Goal: Task Accomplishment & Management: Manage account settings

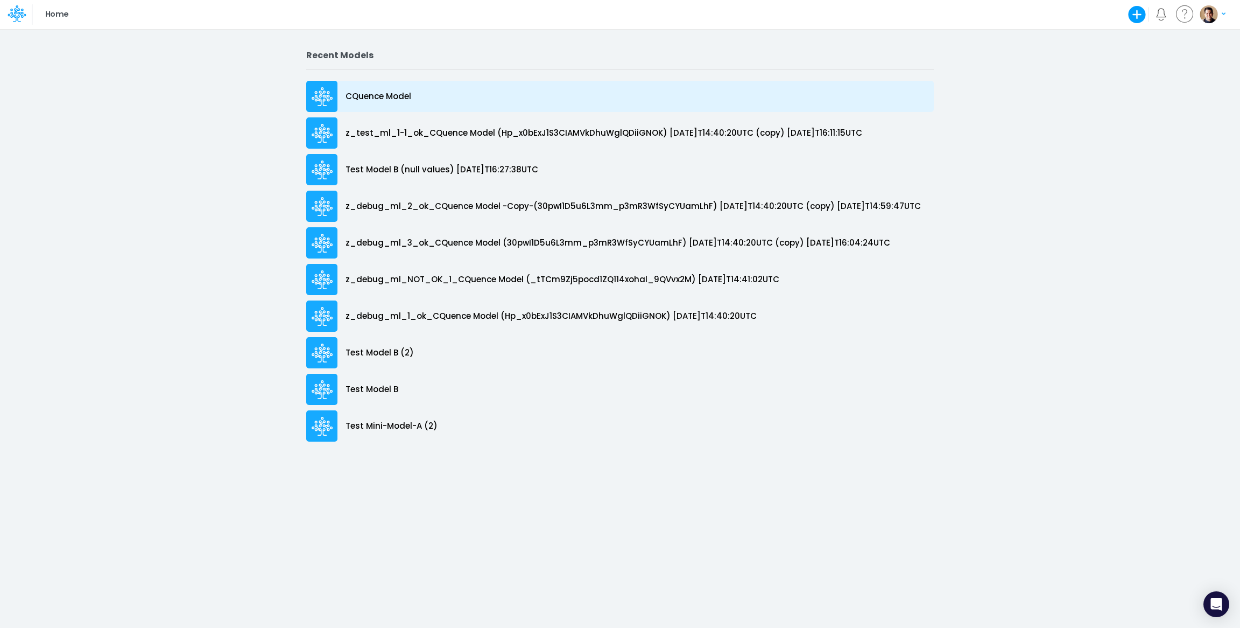
click at [374, 93] on p "CQuence Model" at bounding box center [379, 96] width 66 height 12
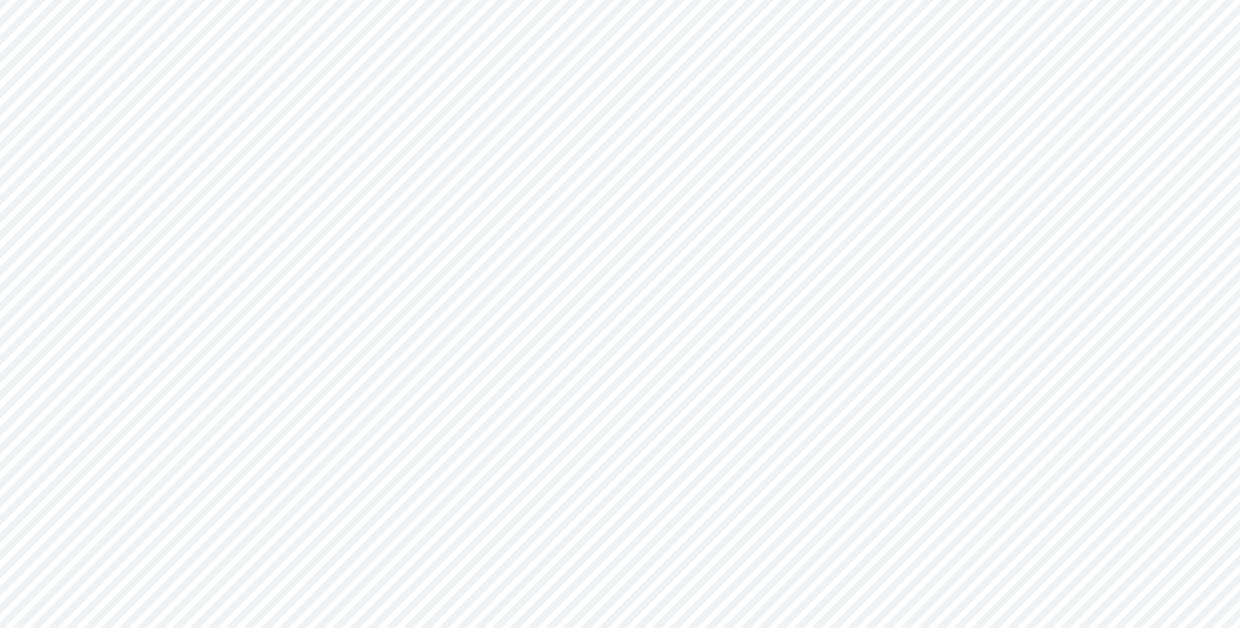
type input "Consolidated All by Month"
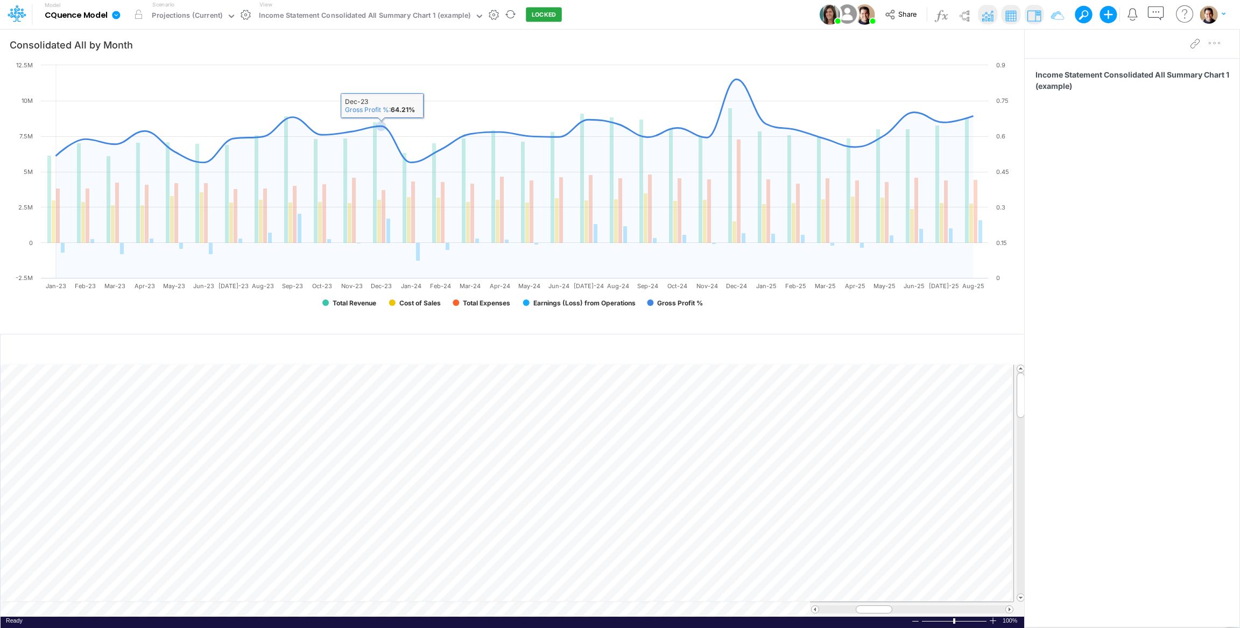
drag, startPoint x: 374, startPoint y: 93, endPoint x: 553, endPoint y: 13, distance: 195.9
click at [553, 13] on button "LOCKED" at bounding box center [544, 15] width 36 height 15
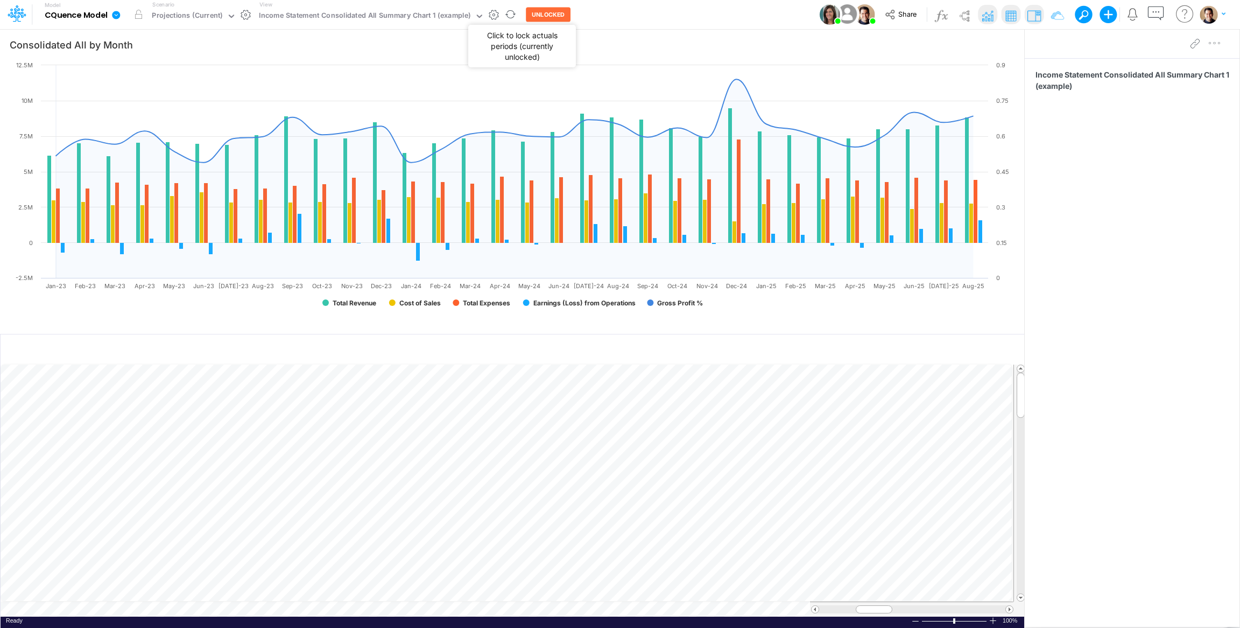
click at [547, 11] on button "UNLOCKED" at bounding box center [548, 15] width 45 height 15
click at [109, 12] on link at bounding box center [119, 15] width 22 height 28
click at [196, 111] on button "View model info" at bounding box center [170, 111] width 115 height 17
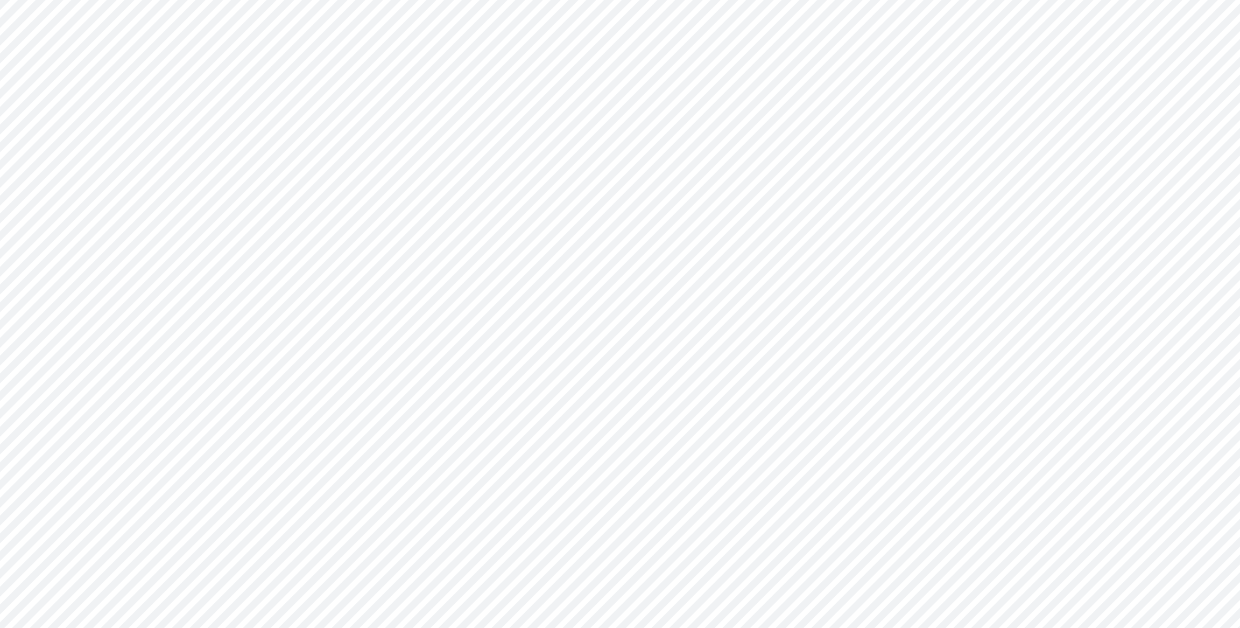
type input "Consolidated All by Month"
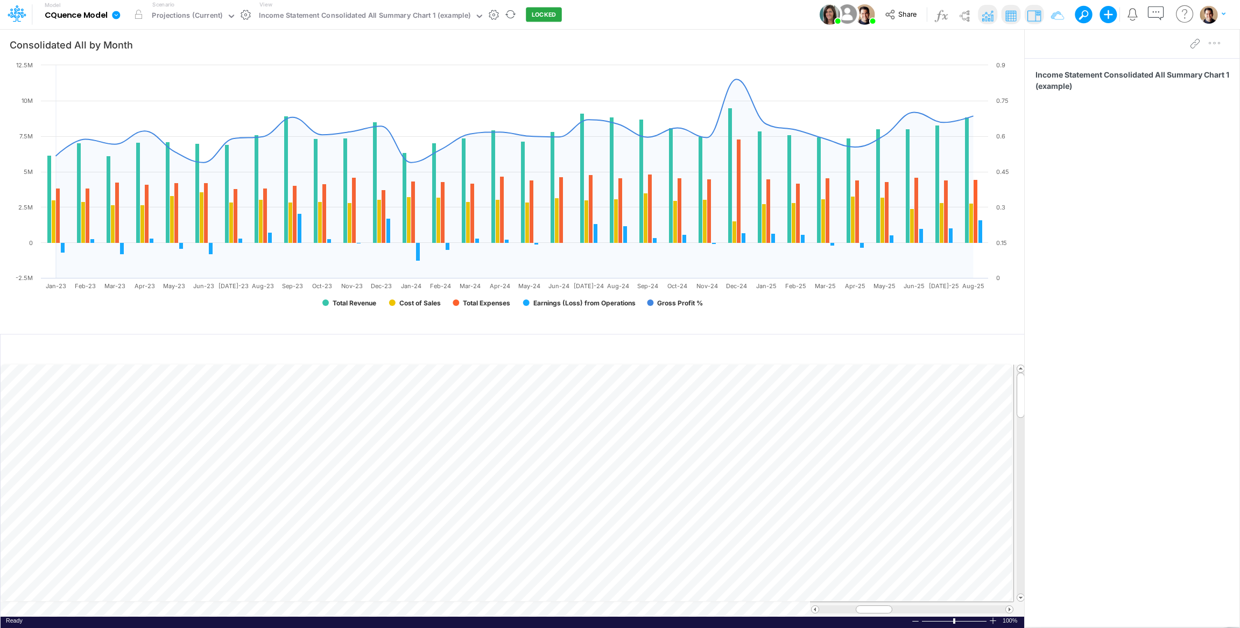
click at [115, 16] on icon at bounding box center [116, 15] width 8 height 8
click at [154, 110] on button "View model info" at bounding box center [170, 111] width 115 height 17
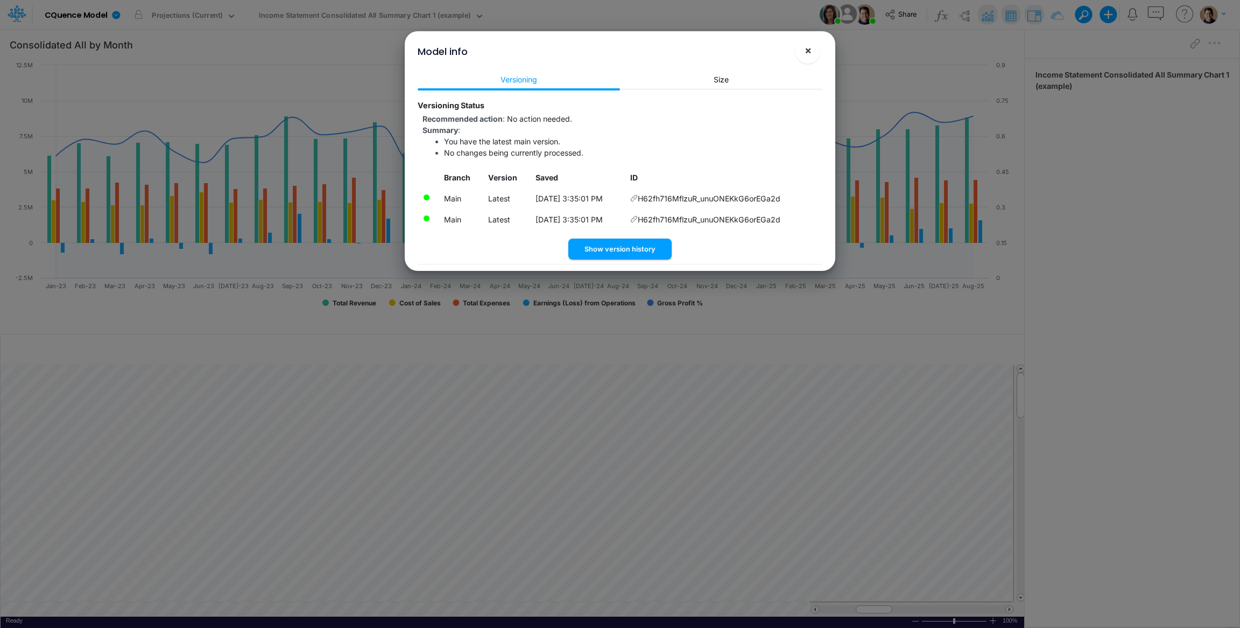
click at [810, 49] on span "×" at bounding box center [808, 50] width 7 height 13
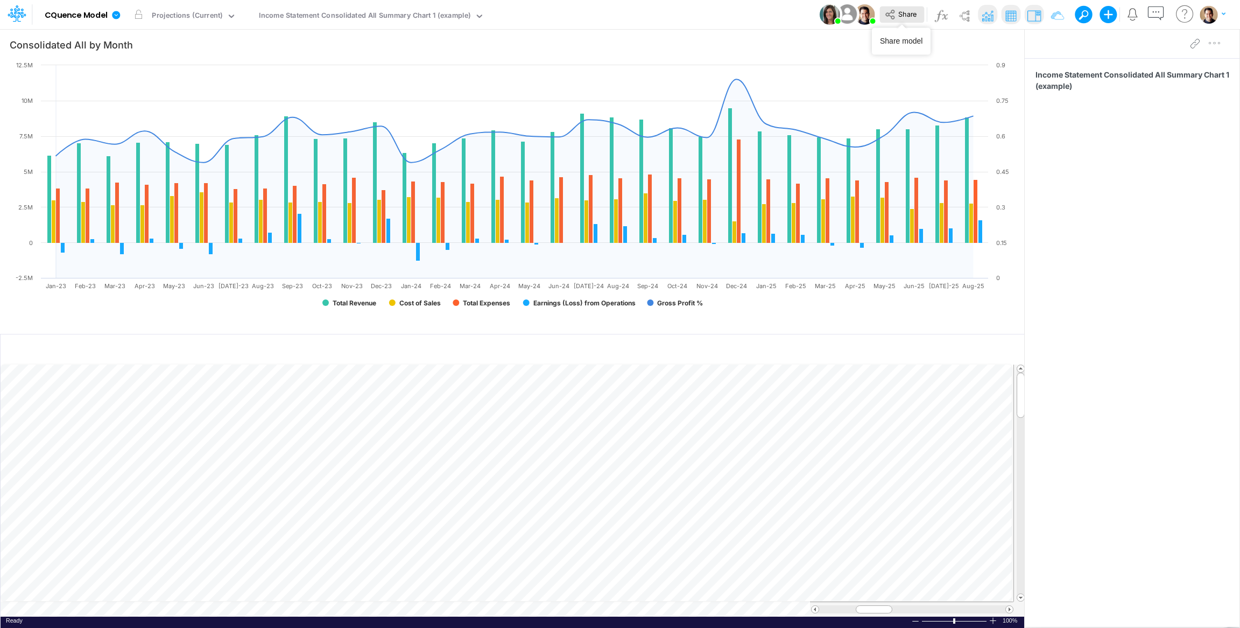
click at [899, 11] on span "Share" at bounding box center [907, 14] width 18 height 8
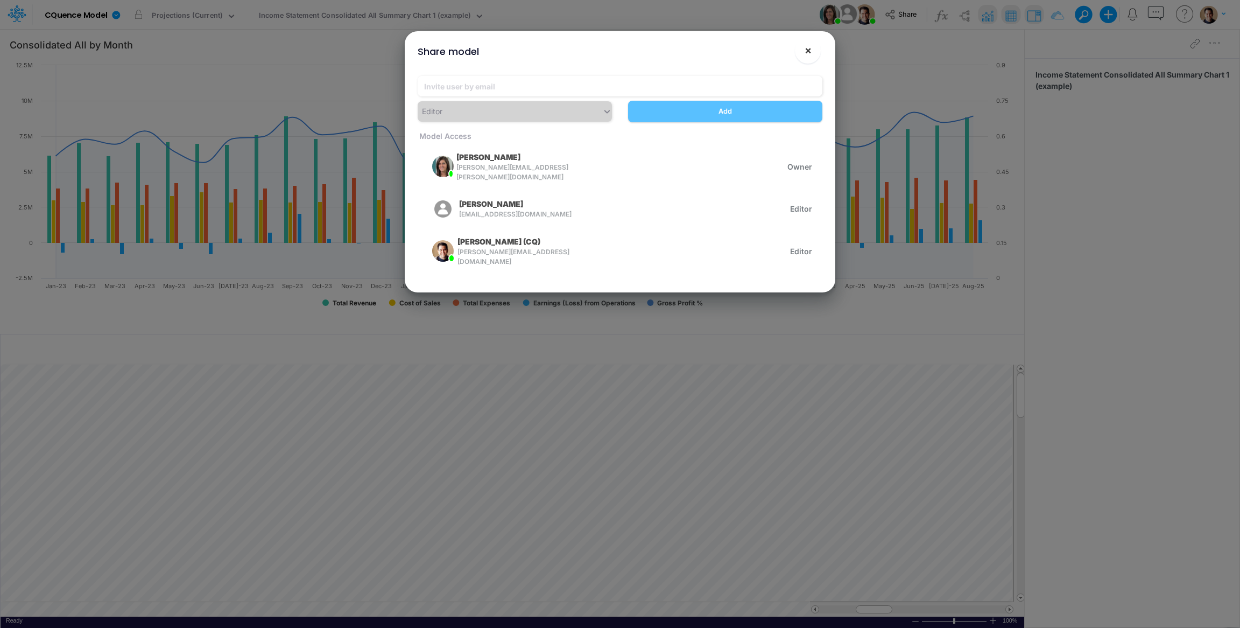
click at [812, 49] on button "×" at bounding box center [808, 51] width 26 height 26
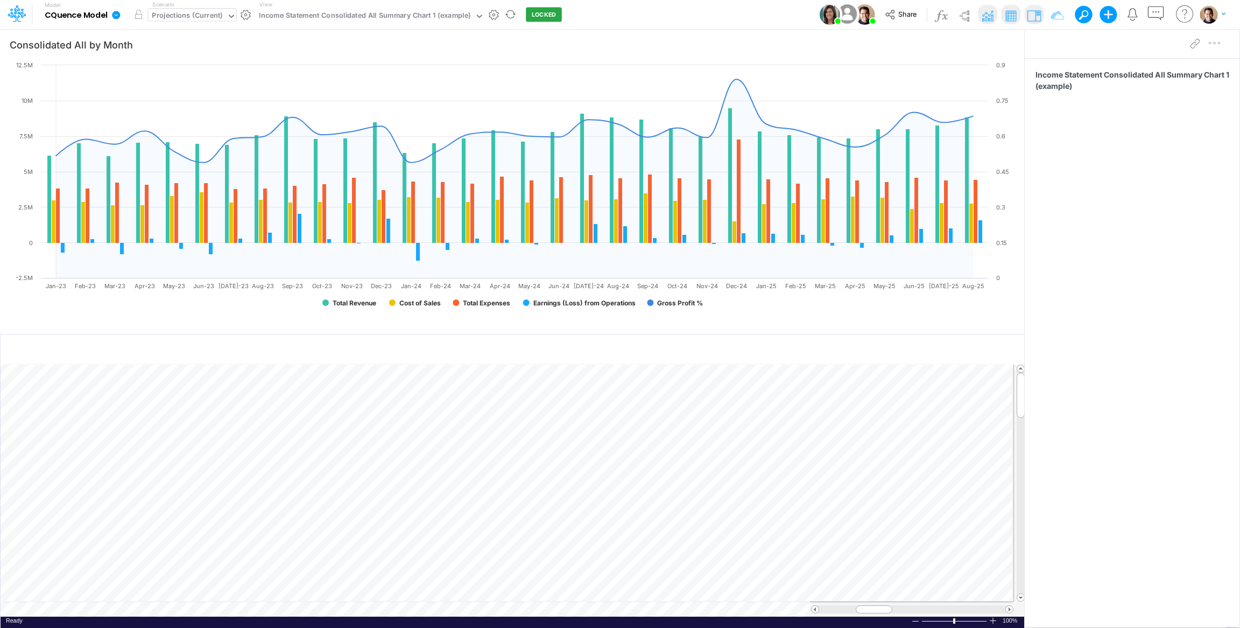
click at [208, 16] on div "Projections (Current)" at bounding box center [187, 16] width 71 height 12
click at [207, 13] on div "Projections (Current)" at bounding box center [187, 16] width 71 height 12
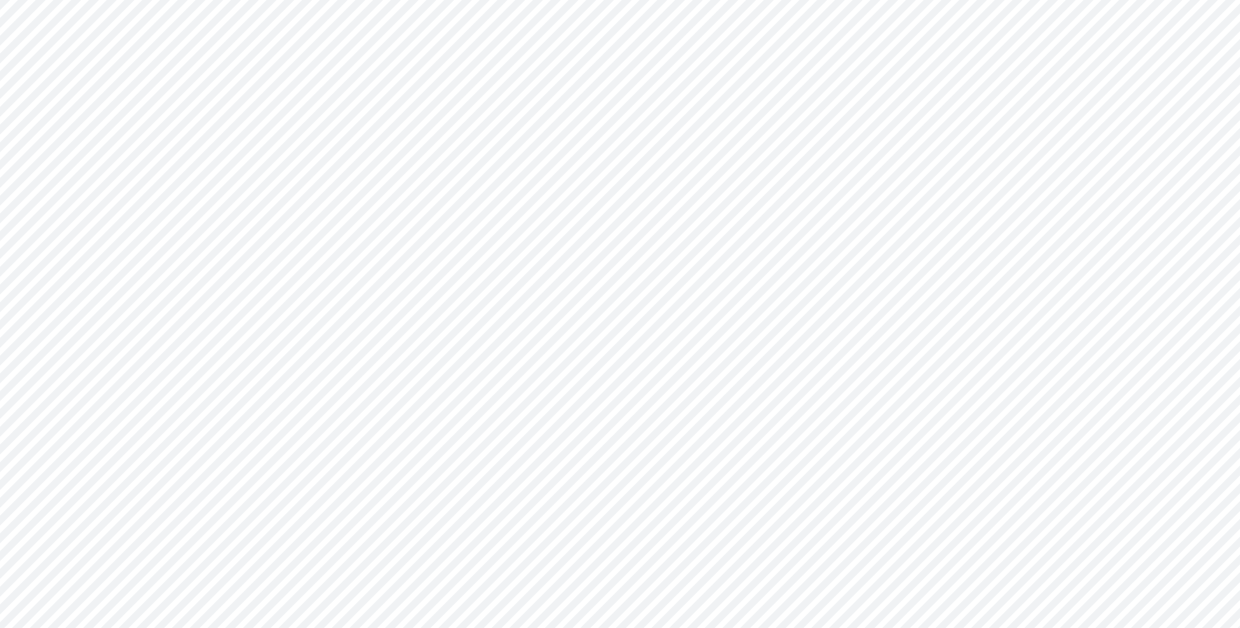
type input "Consolidated All by Month"
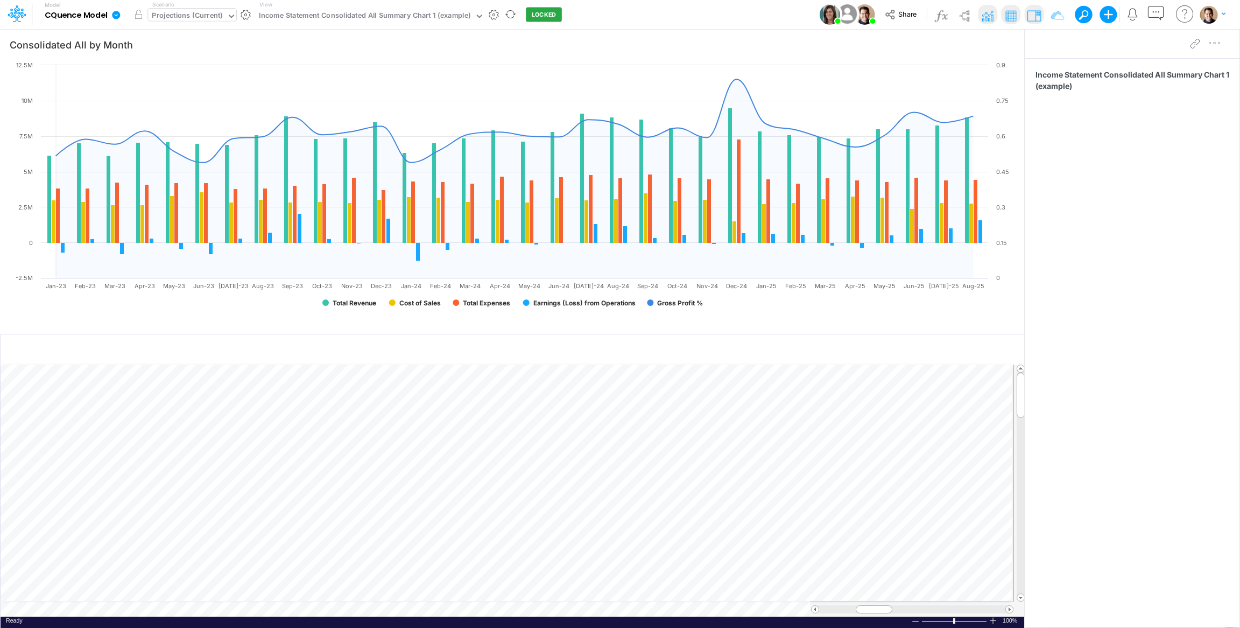
click at [202, 11] on div "Projections (Current)" at bounding box center [187, 16] width 71 height 12
click at [202, 67] on div "Live Actuals" at bounding box center [199, 71] width 32 height 8
click at [138, 11] on button "button" at bounding box center [138, 14] width 19 height 19
click at [180, 16] on div "Actual" at bounding box center [167, 17] width 39 height 16
click at [202, 13] on button "button" at bounding box center [205, 14] width 11 height 11
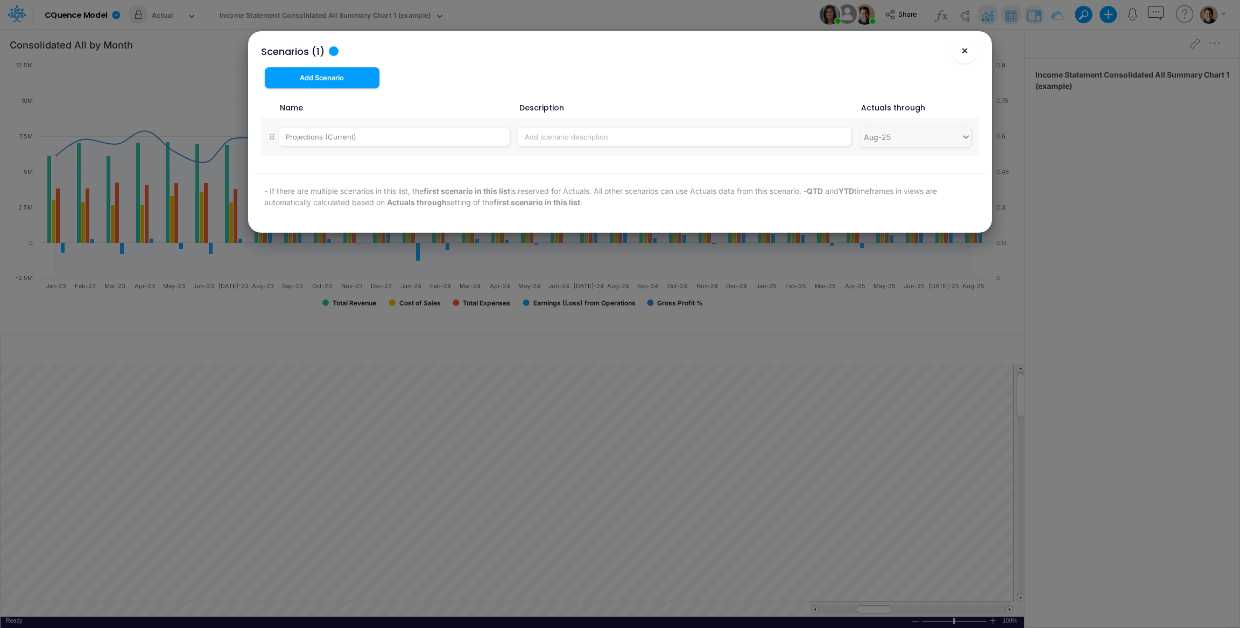
click at [970, 50] on button "×" at bounding box center [965, 51] width 26 height 26
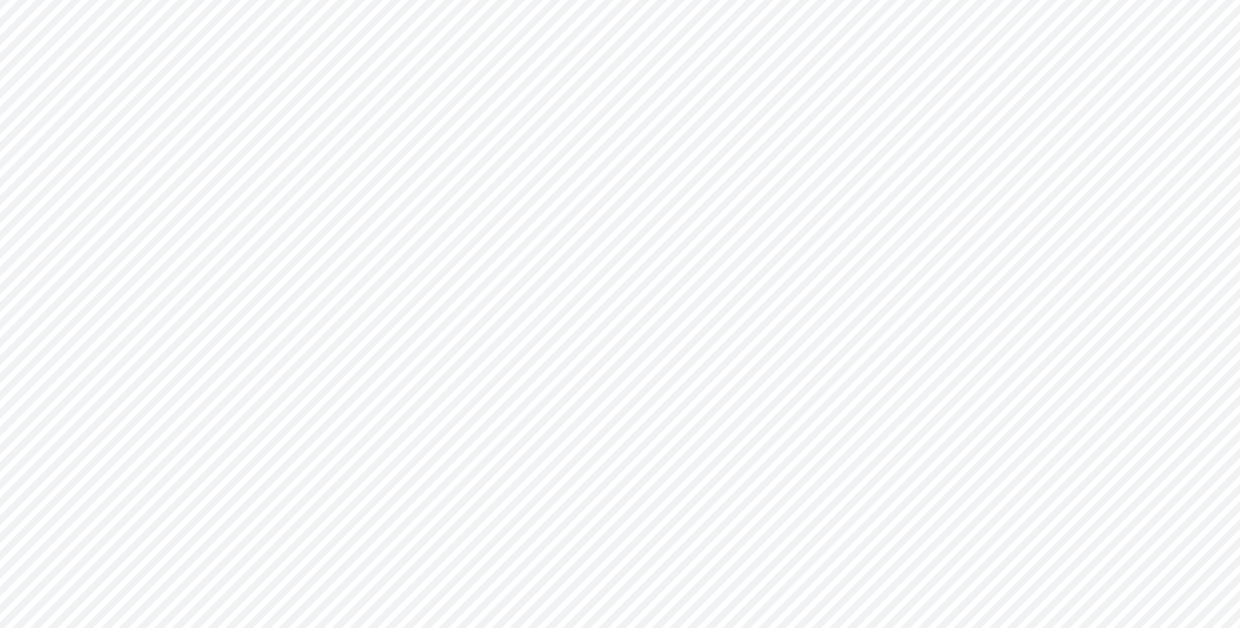
type input "Consolidated All by Month"
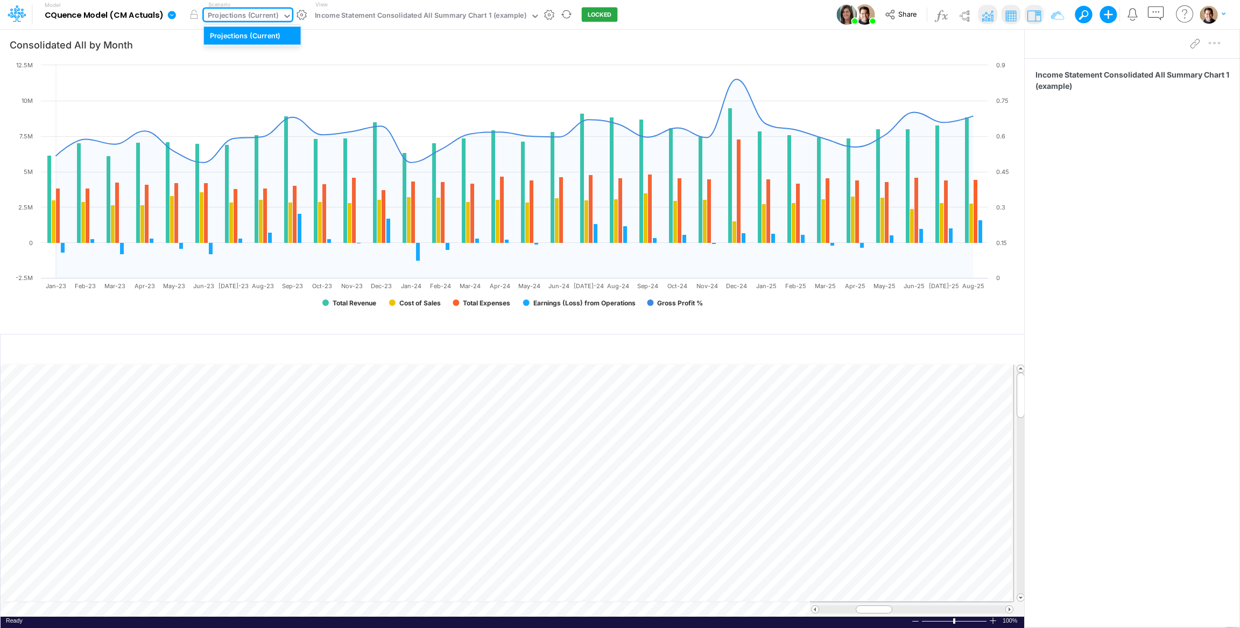
click at [245, 13] on div "Projections (Current)" at bounding box center [243, 16] width 71 height 12
click at [247, 11] on div "Projections (Current)" at bounding box center [243, 16] width 71 height 12
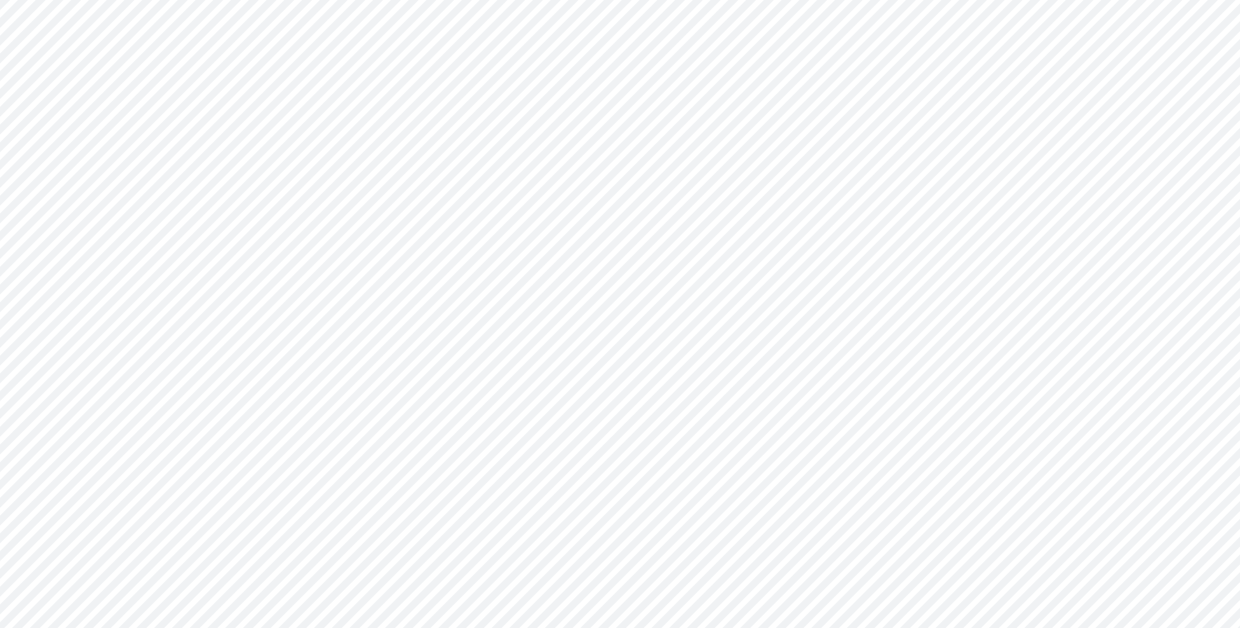
type input "Consolidated All by Month"
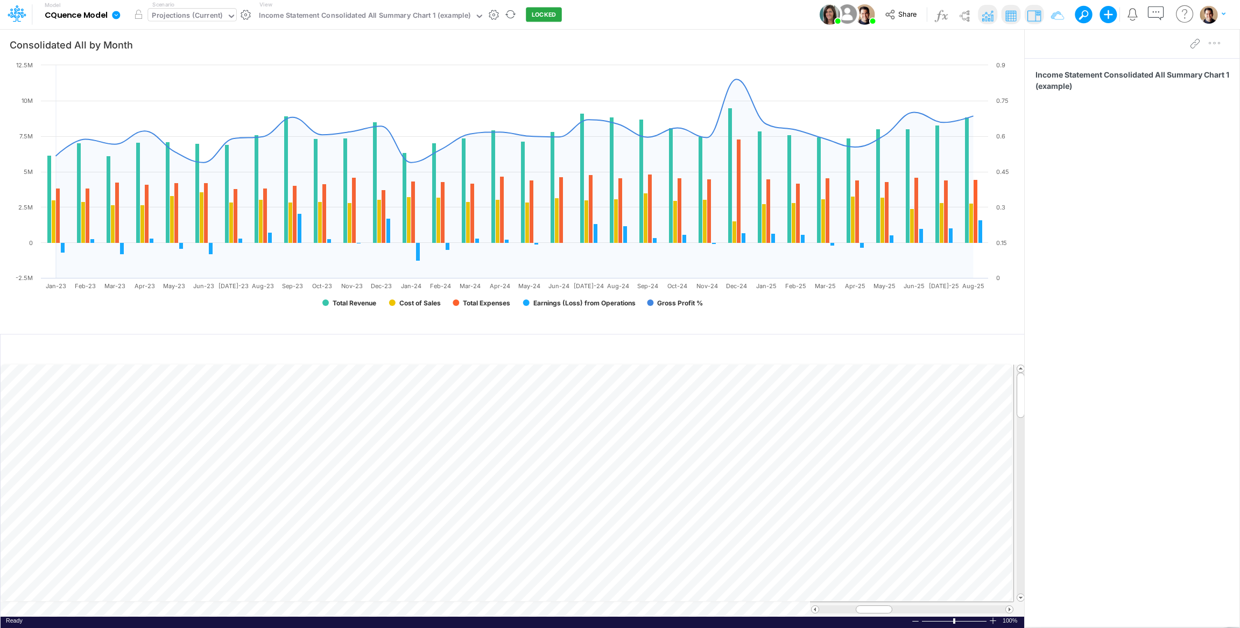
click at [194, 18] on div "Projections (Current)" at bounding box center [187, 16] width 71 height 12
click at [199, 16] on div "Projections (Current)" at bounding box center [187, 16] width 71 height 12
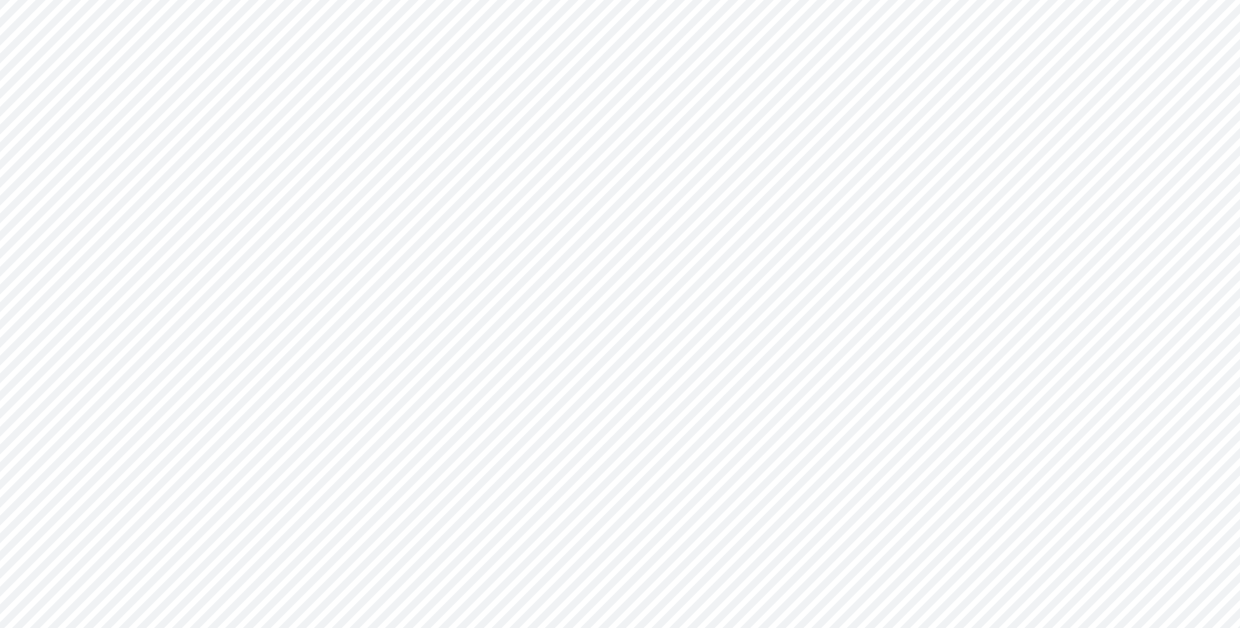
type input "Consolidated All by Month"
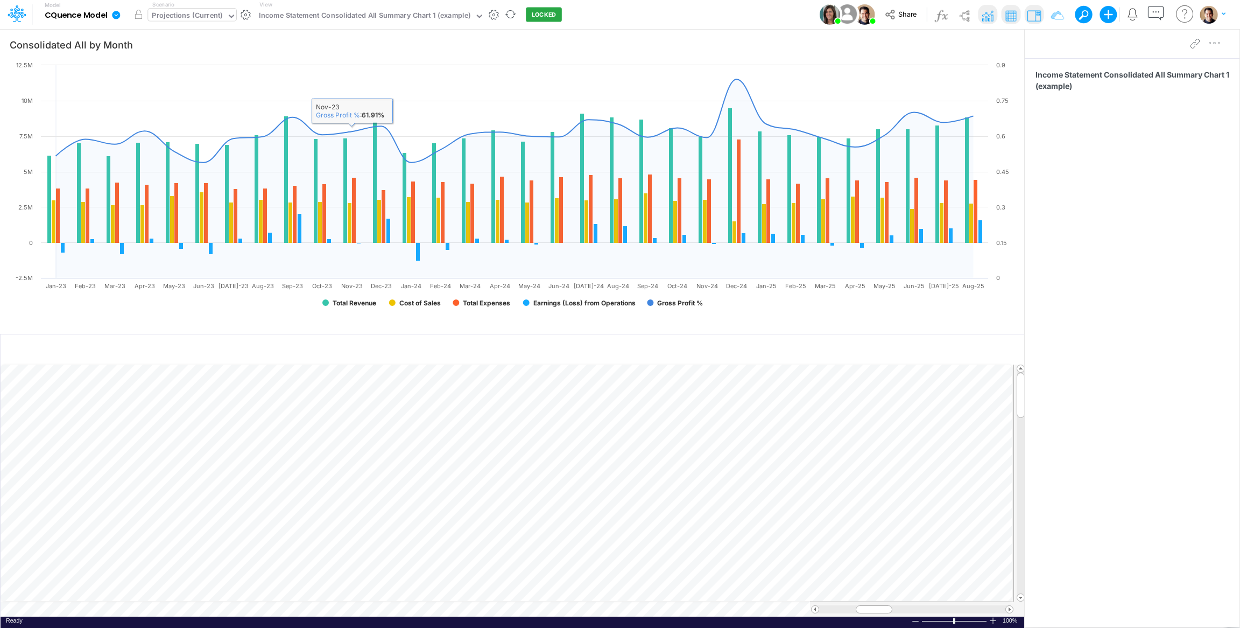
click at [185, 11] on div "Projections (Current)" at bounding box center [187, 16] width 71 height 12
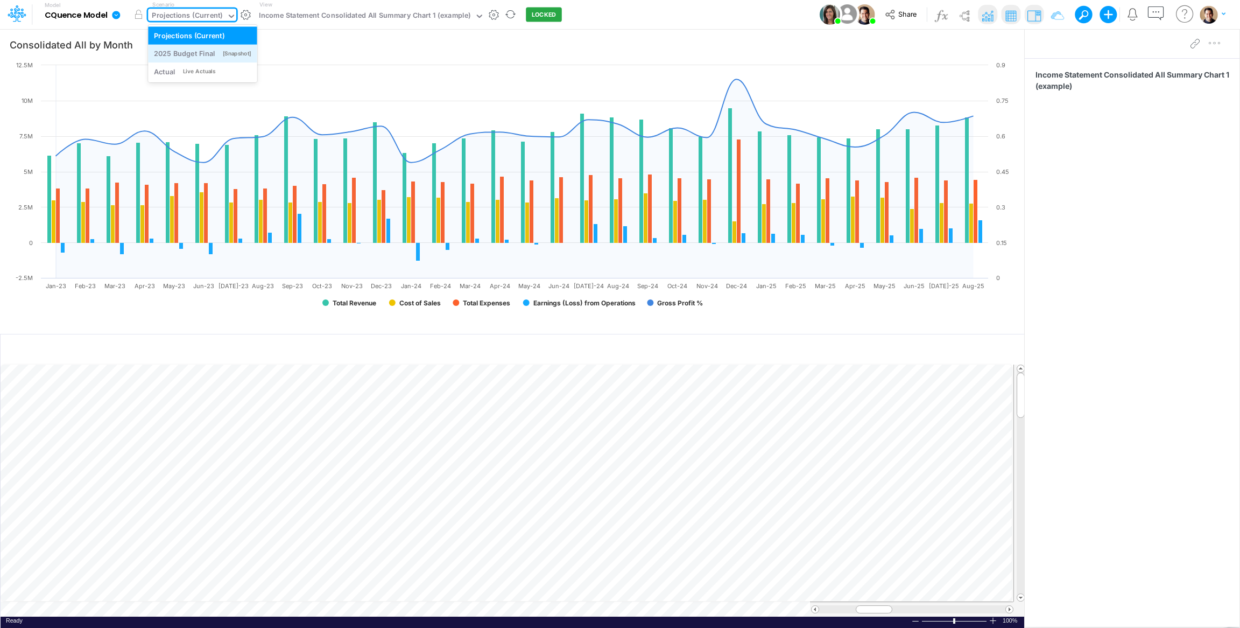
click at [178, 52] on div "2025 Budget Final" at bounding box center [184, 53] width 61 height 10
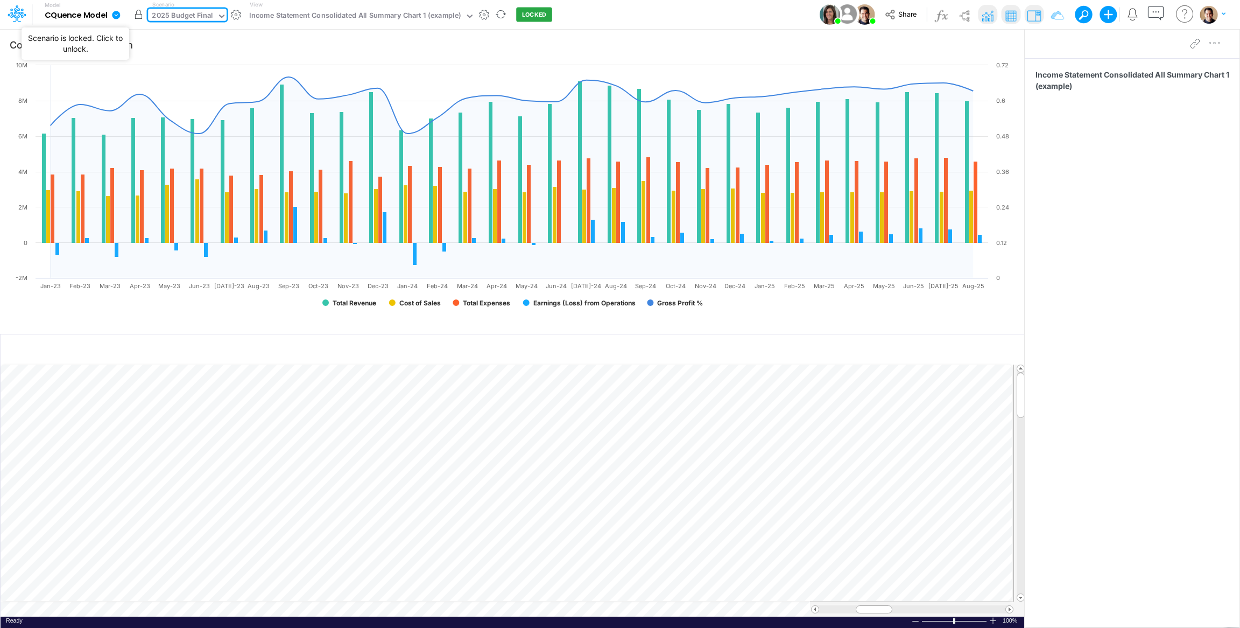
click at [139, 13] on button "button" at bounding box center [138, 14] width 19 height 19
click at [201, 23] on div "2025 Budget Final" at bounding box center [182, 17] width 69 height 16
click at [196, 69] on div "Live Actuals" at bounding box center [199, 71] width 32 height 8
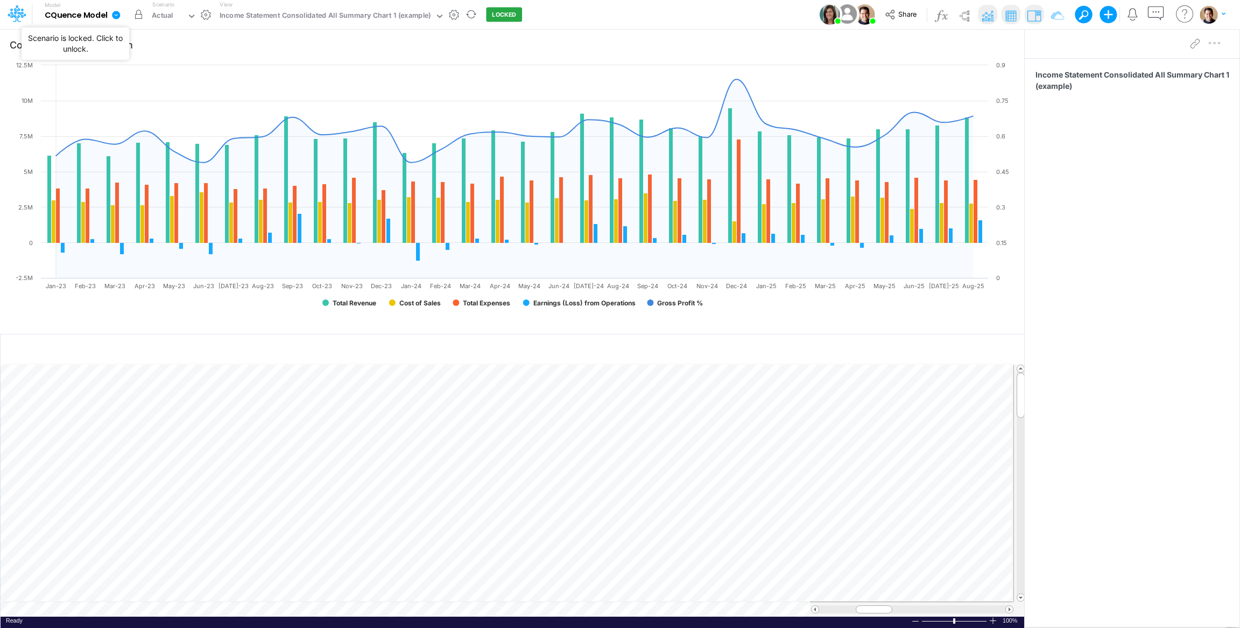
click at [136, 16] on button "button" at bounding box center [138, 14] width 19 height 19
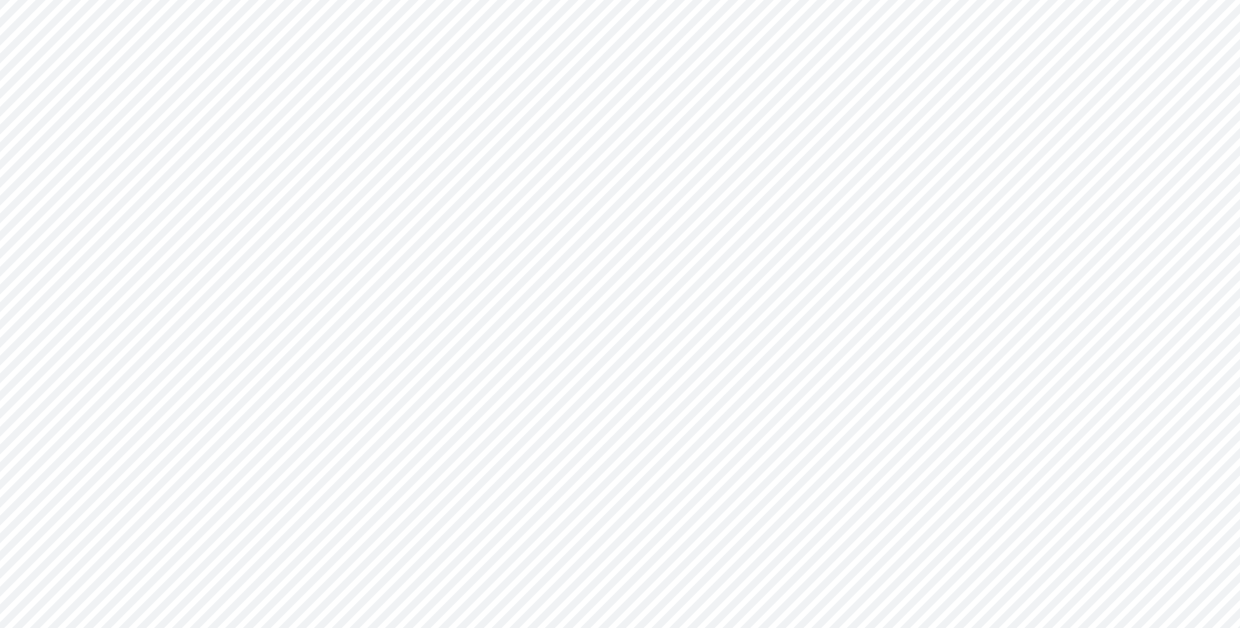
type input "Consolidated All by Month"
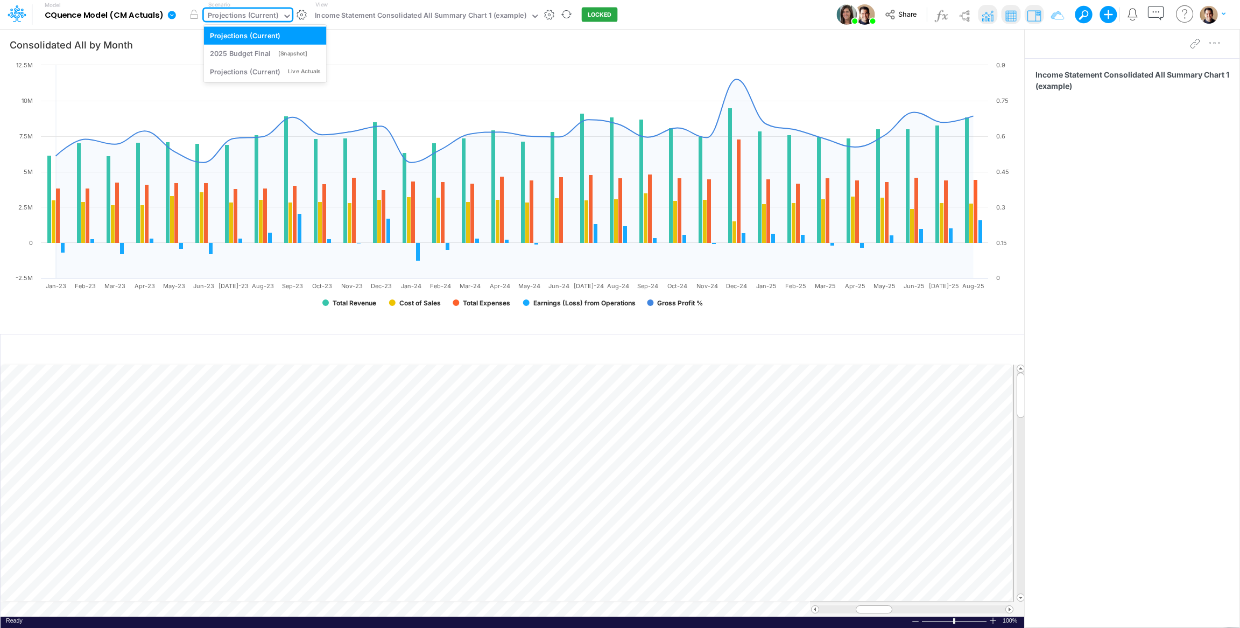
click at [235, 12] on div "Projections (Current)" at bounding box center [243, 16] width 71 height 12
click at [256, 55] on div "2025 Budget Final" at bounding box center [240, 53] width 61 height 10
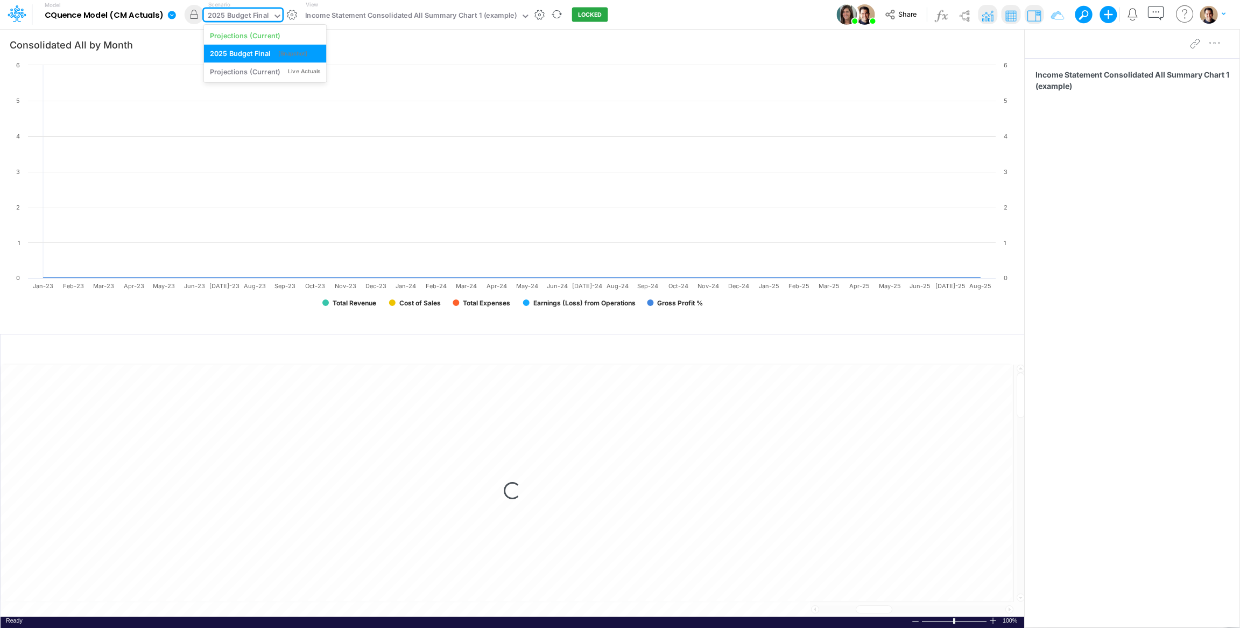
click at [238, 17] on div "2025 Budget Final" at bounding box center [238, 16] width 61 height 12
click at [242, 74] on div "Projections (Current)" at bounding box center [245, 71] width 71 height 10
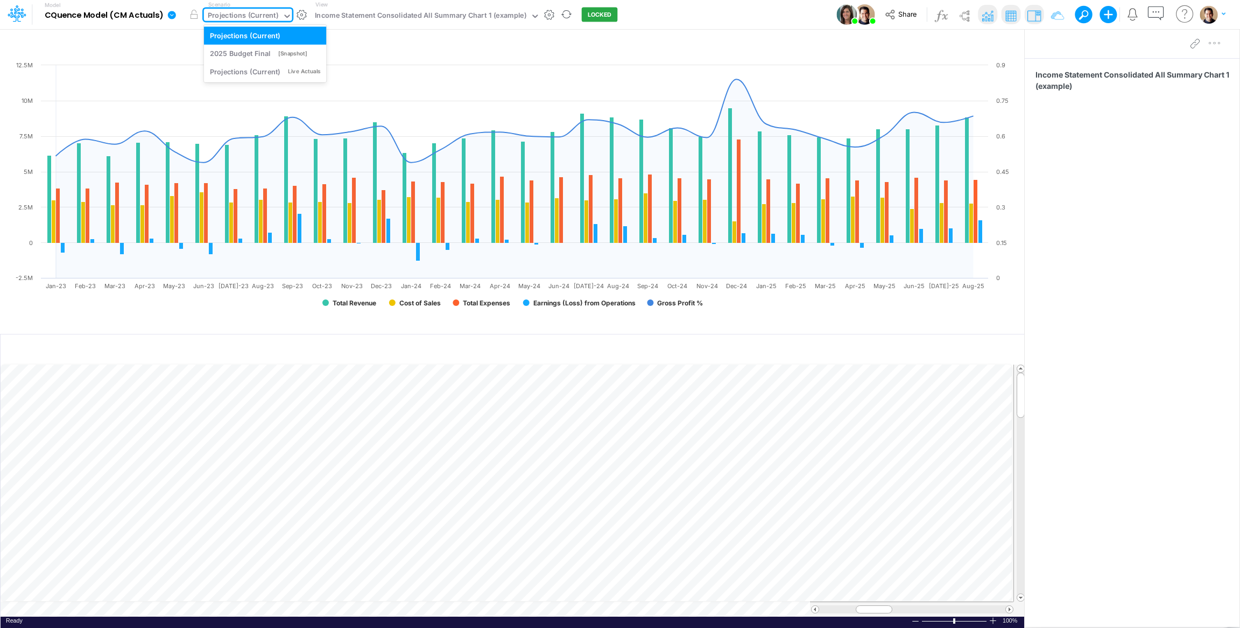
click at [245, 20] on div "Projections (Current)" at bounding box center [243, 16] width 71 height 12
click at [250, 56] on div "2025 Budget Final" at bounding box center [240, 53] width 61 height 10
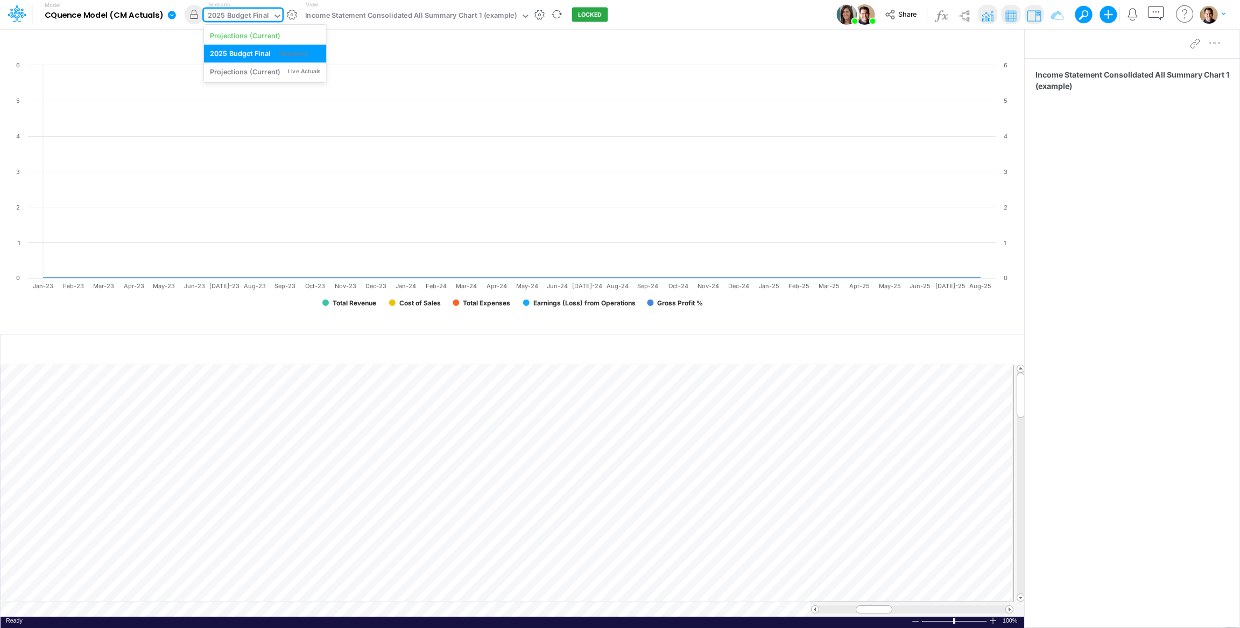
click at [263, 17] on div "2025 Budget Final" at bounding box center [238, 16] width 61 height 12
click at [266, 72] on div "Projections (Current)" at bounding box center [245, 71] width 71 height 10
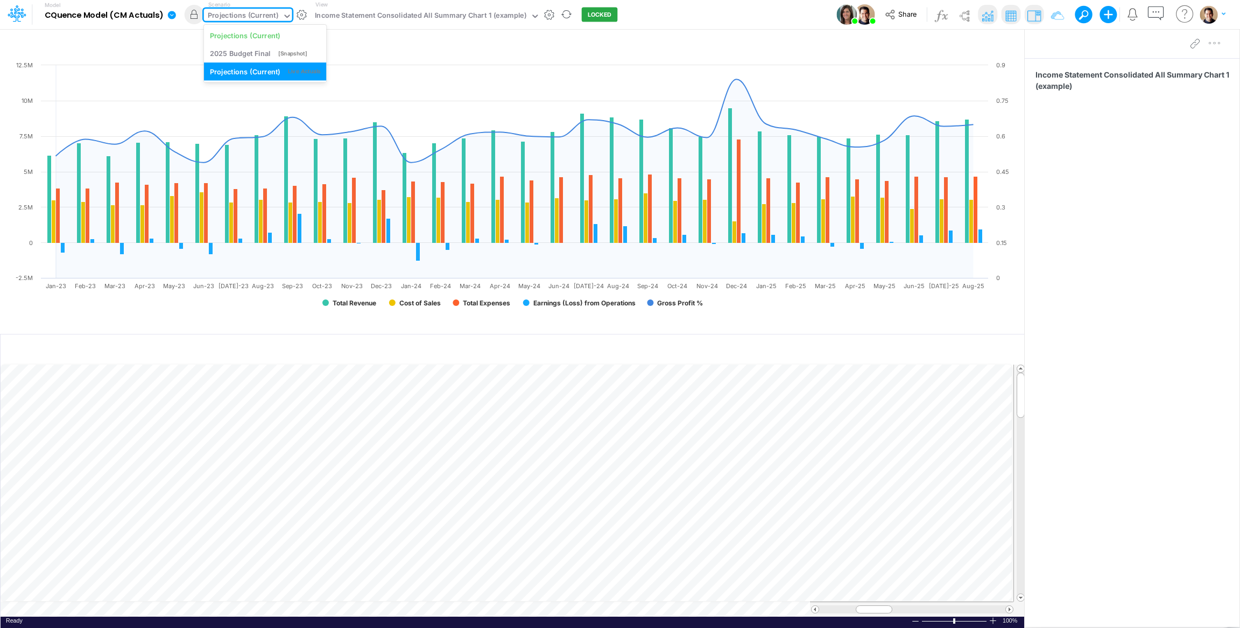
click at [245, 16] on div "Projections (Current)" at bounding box center [243, 16] width 71 height 12
click at [241, 13] on div "Projections (Current)" at bounding box center [243, 16] width 71 height 12
click at [250, 39] on div "Projections (Current)" at bounding box center [245, 35] width 71 height 10
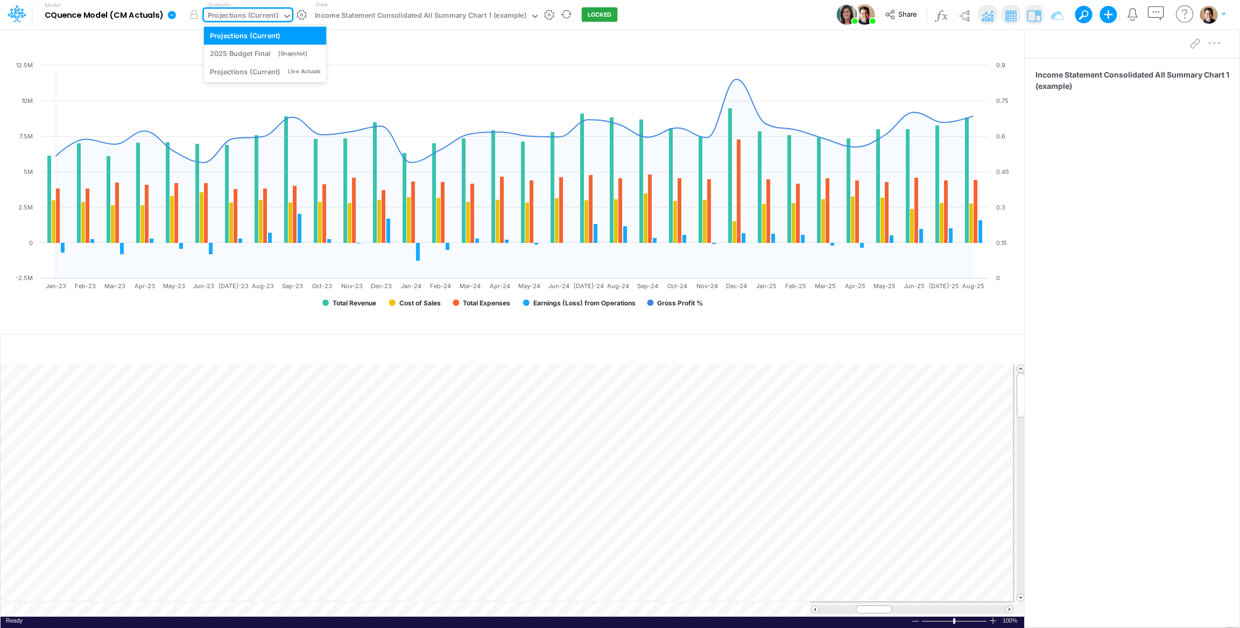
click at [252, 18] on div "Projections (Current)" at bounding box center [243, 16] width 71 height 12
click at [242, 66] on div "Projections (Current)" at bounding box center [245, 71] width 71 height 10
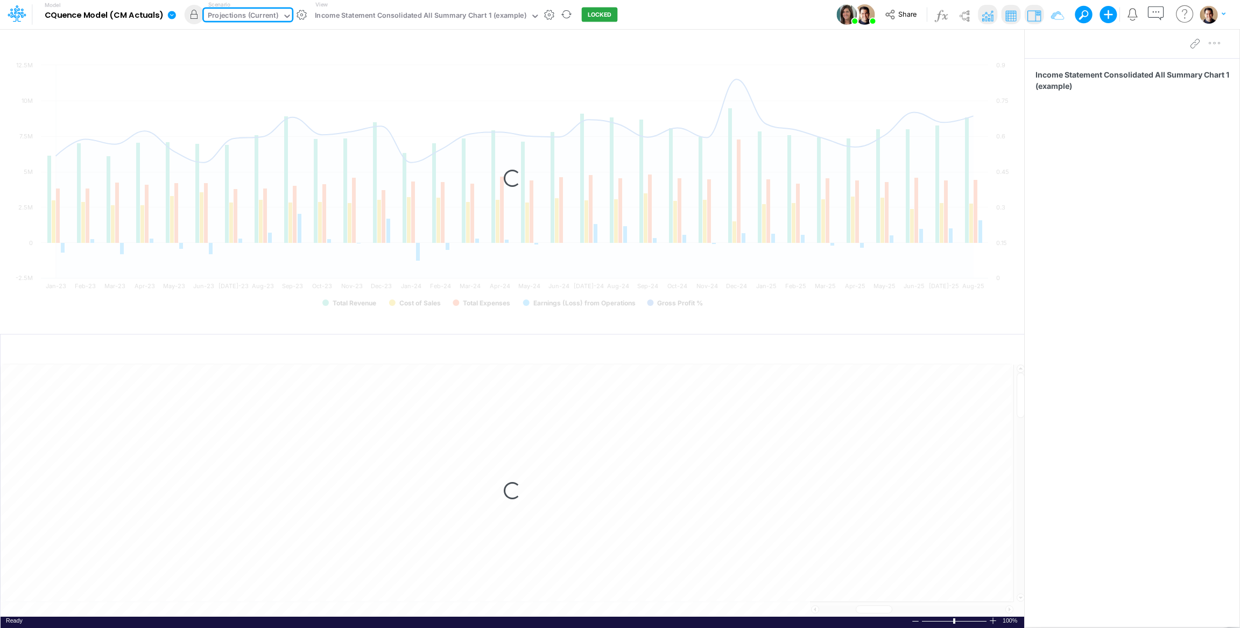
click at [240, 17] on div "Projections (Current)" at bounding box center [243, 16] width 71 height 12
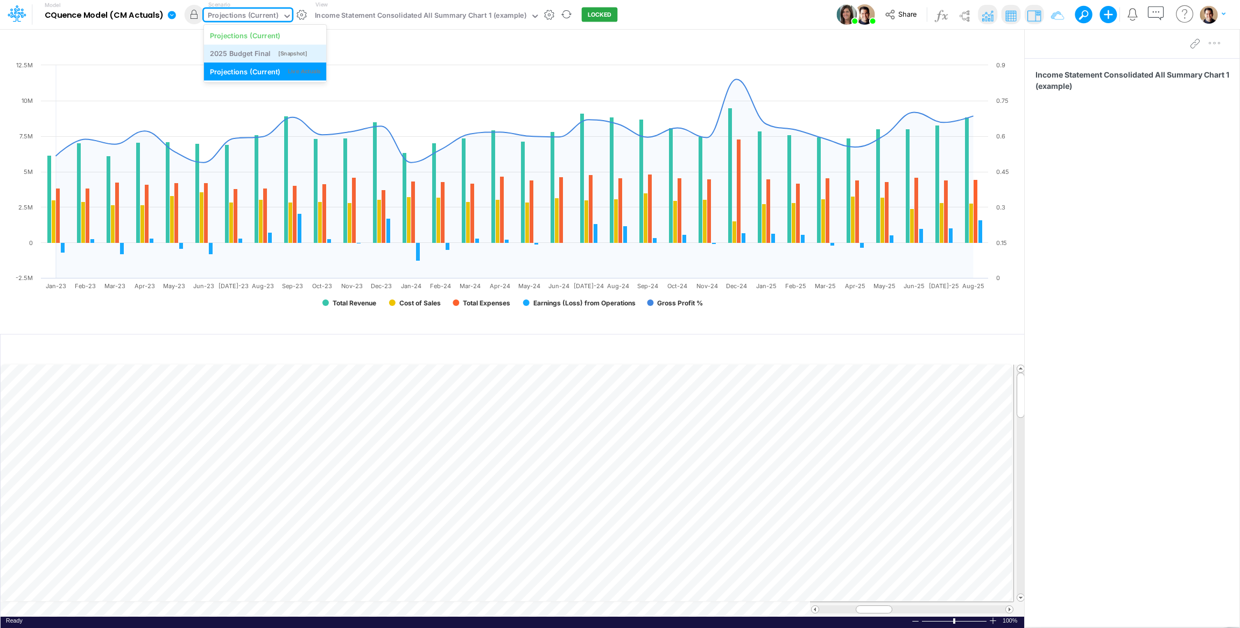
click at [255, 56] on div "2025 Budget Final" at bounding box center [240, 53] width 61 height 10
click at [241, 11] on div "Projections (Current)" at bounding box center [243, 16] width 71 height 12
click at [246, 48] on div "2025 Budget Final" at bounding box center [240, 53] width 61 height 10
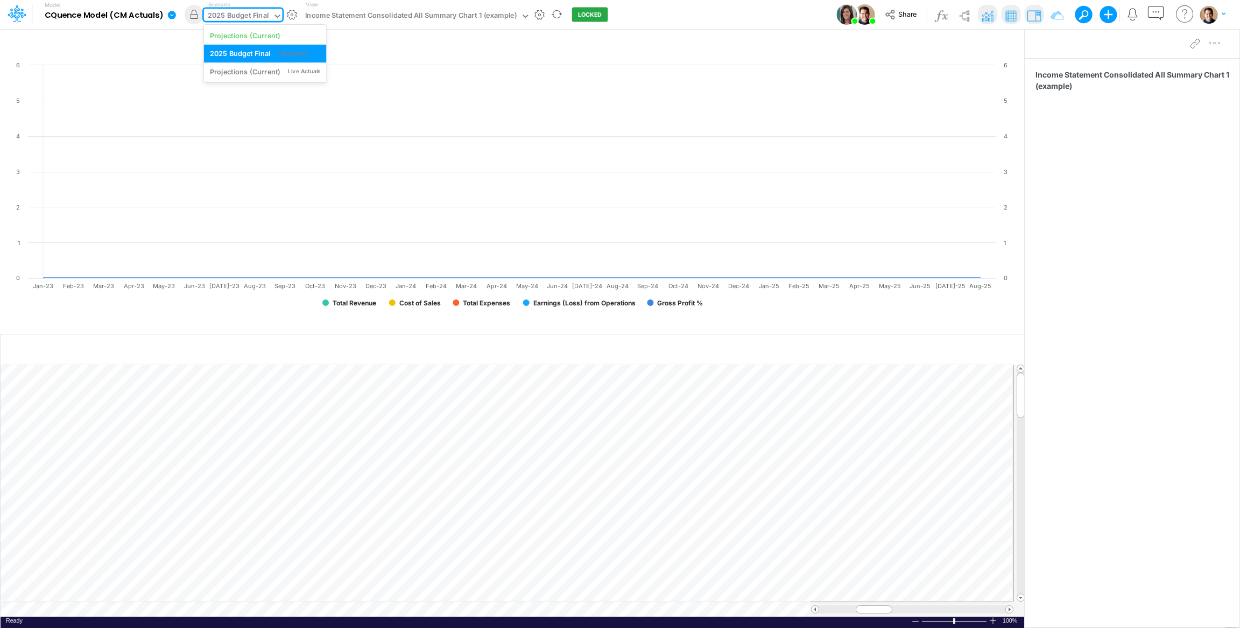
click at [228, 15] on div "2025 Budget Final" at bounding box center [238, 16] width 61 height 12
click at [254, 68] on div "Projections (Current)" at bounding box center [245, 71] width 71 height 10
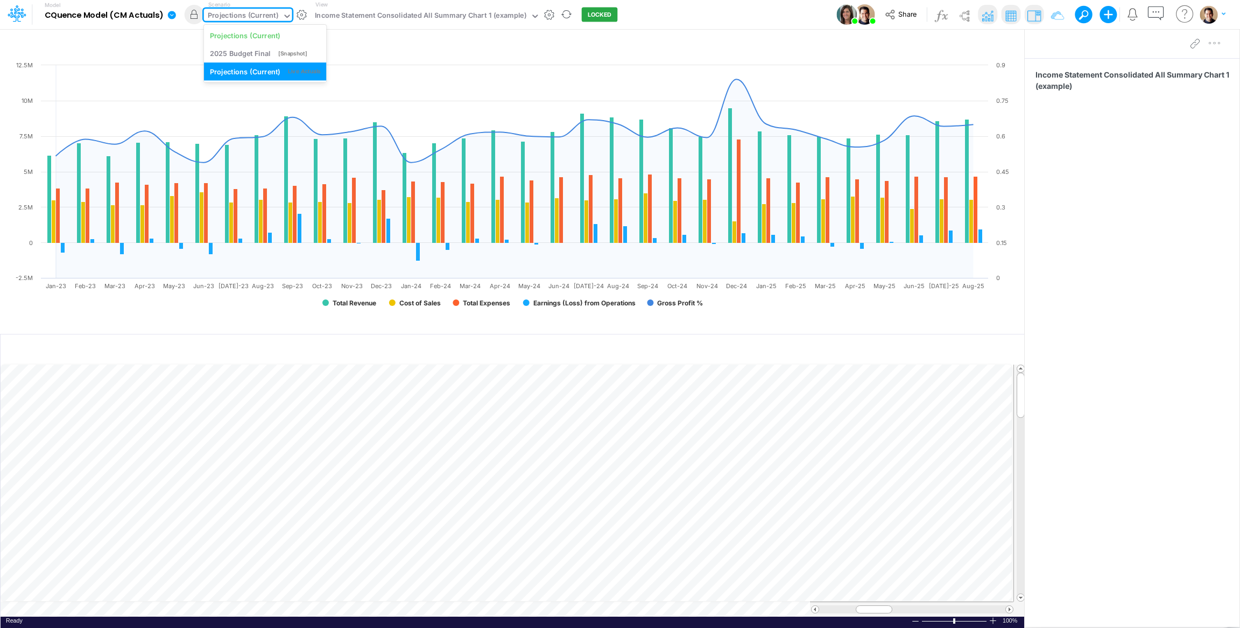
click at [231, 15] on div "Projections (Current)" at bounding box center [243, 16] width 71 height 12
click at [234, 52] on div "2025 Budget Final" at bounding box center [240, 53] width 61 height 10
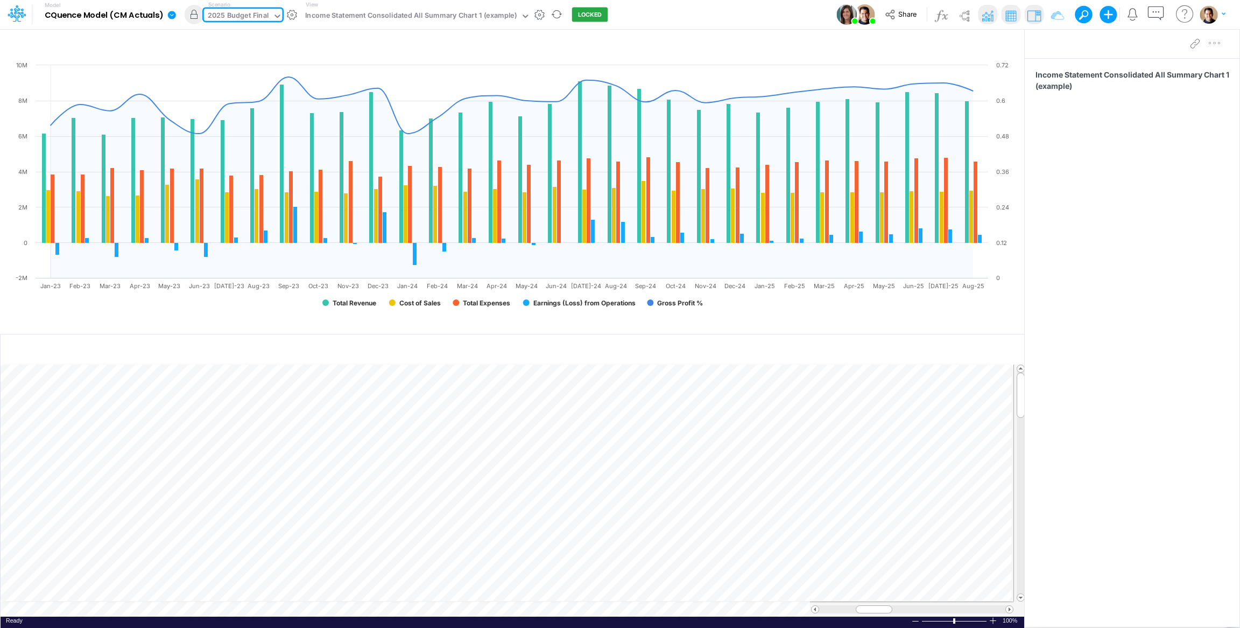
click at [243, 17] on div "2025 Budget Final" at bounding box center [238, 16] width 61 height 12
click at [243, 32] on div "Projections (Current)" at bounding box center [245, 35] width 71 height 10
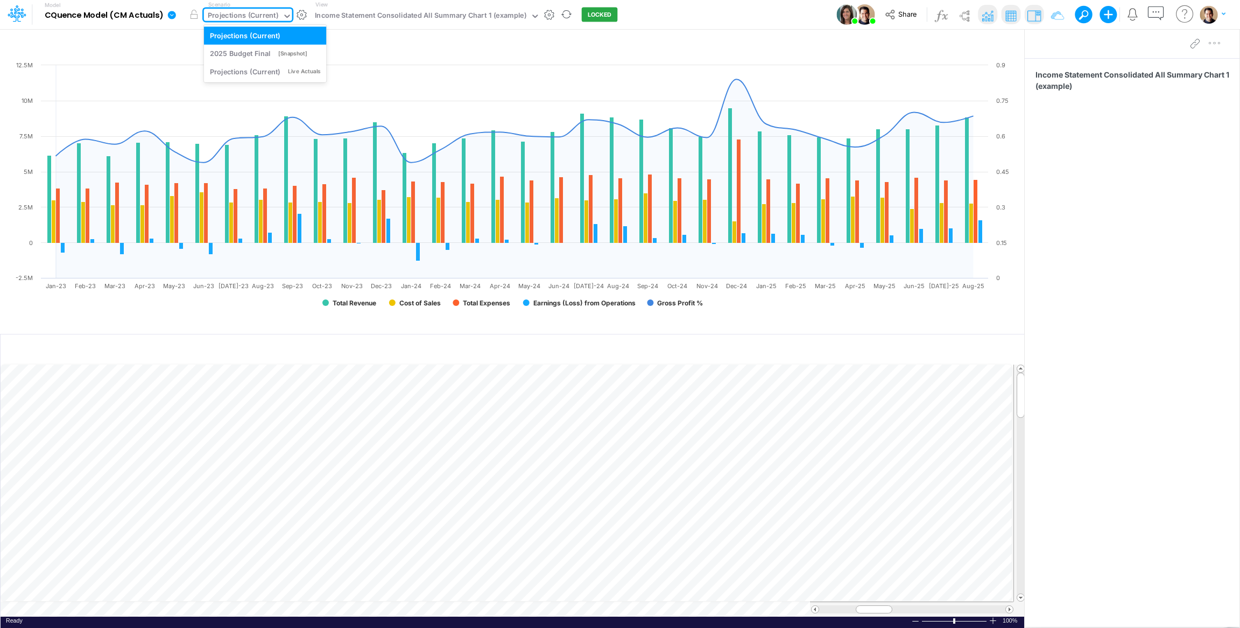
click at [237, 14] on div "Projections (Current)" at bounding box center [243, 16] width 71 height 12
click at [250, 67] on div "Projections (Current)" at bounding box center [245, 71] width 71 height 10
click at [240, 13] on div "Projections (Current)" at bounding box center [243, 16] width 71 height 12
click at [237, 50] on div "2025 Budget Final" at bounding box center [240, 53] width 61 height 10
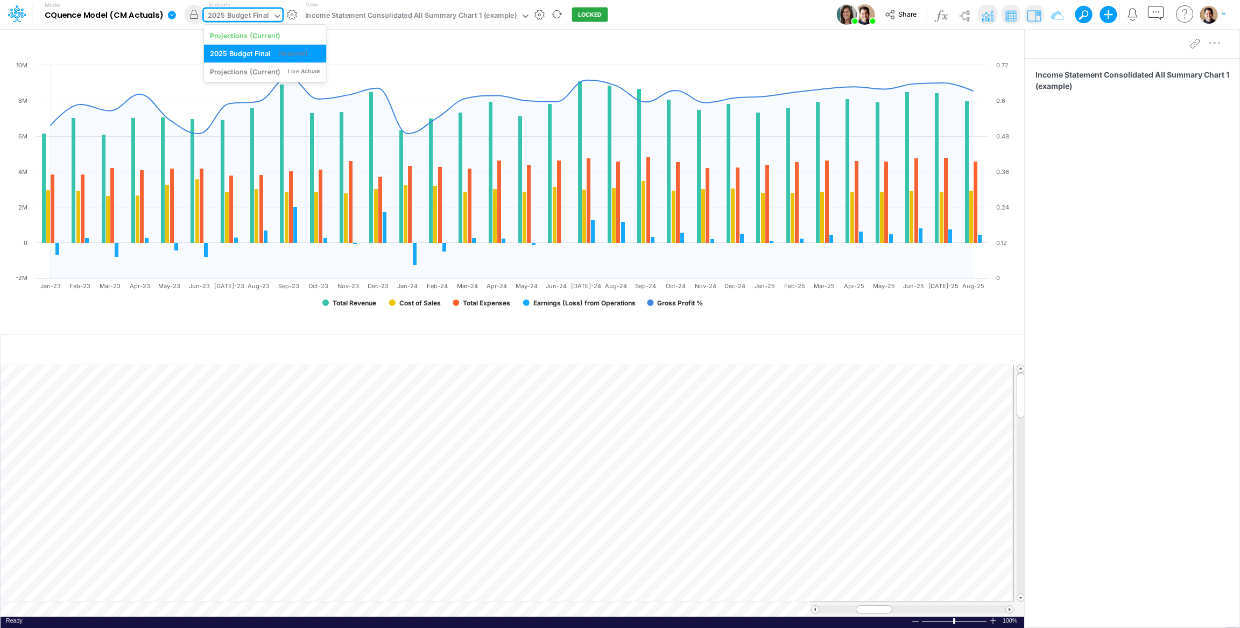
click at [233, 19] on div "2025 Budget Final" at bounding box center [238, 16] width 61 height 12
click at [244, 36] on div "Projections (Current)" at bounding box center [245, 35] width 71 height 10
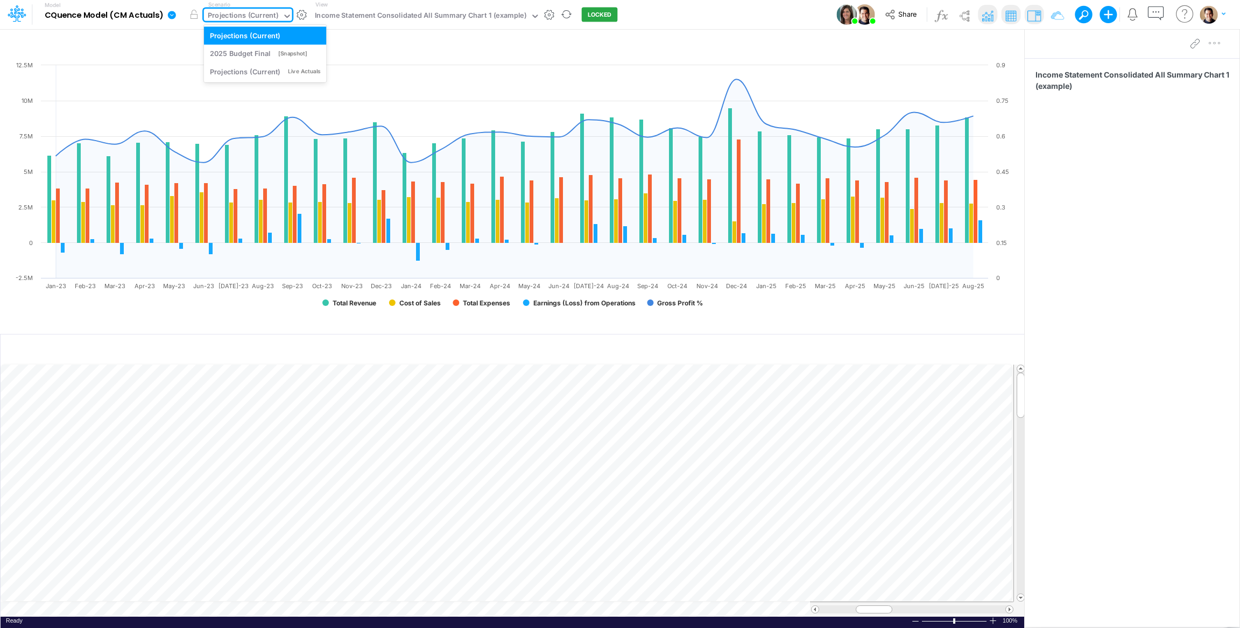
click at [240, 11] on div "Projections (Current)" at bounding box center [243, 16] width 71 height 12
click at [243, 45] on div "2025 Budget Final [Snapshot]" at bounding box center [265, 54] width 123 height 18
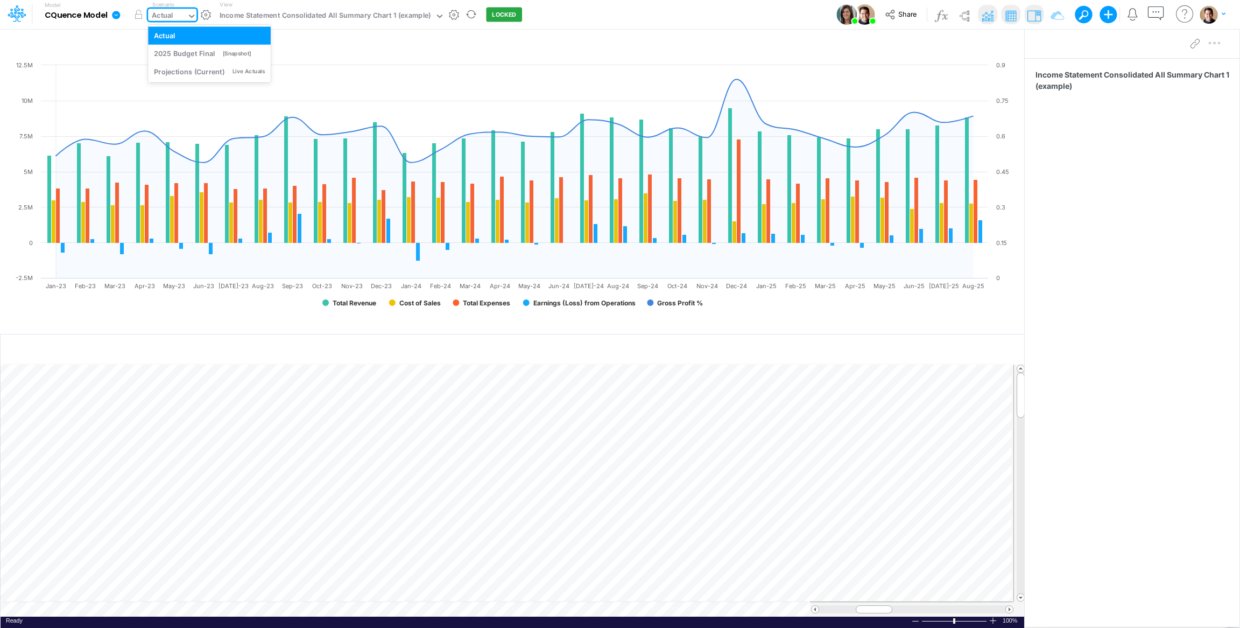
click at [175, 12] on div "Actual" at bounding box center [167, 17] width 39 height 16
click at [171, 12] on div "Actual" at bounding box center [163, 16] width 22 height 12
click at [180, 50] on div "2025 Budget Final" at bounding box center [184, 53] width 61 height 10
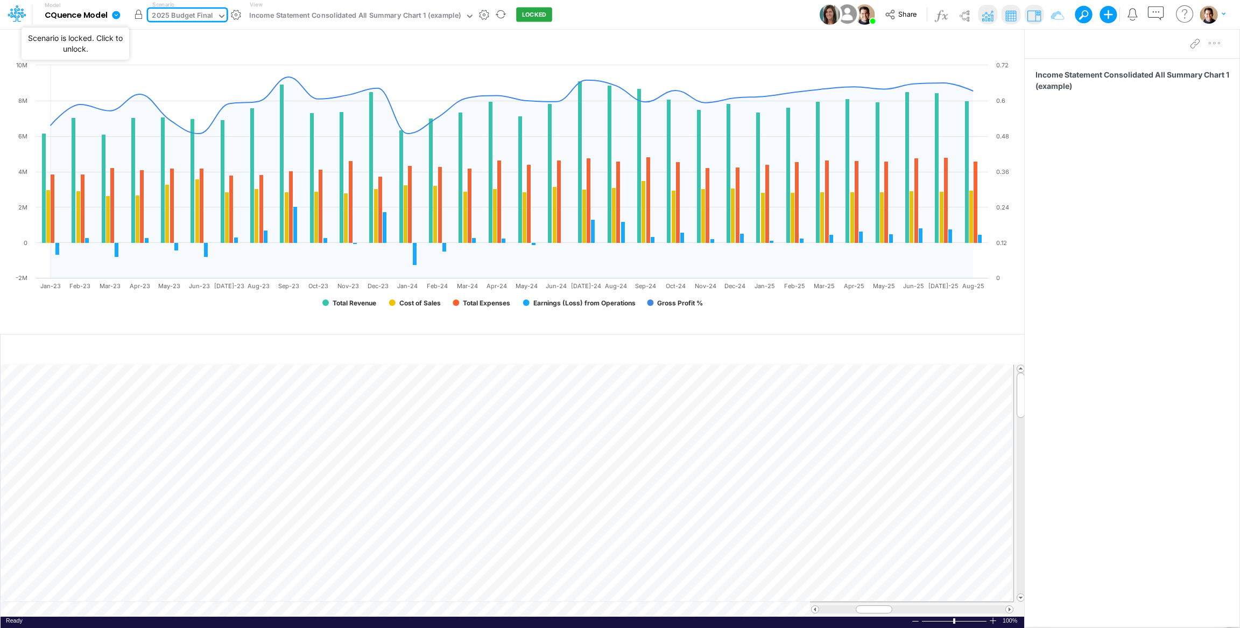
click at [140, 18] on button "button" at bounding box center [138, 14] width 19 height 19
click at [193, 13] on div "2025 Budget Final" at bounding box center [182, 16] width 61 height 12
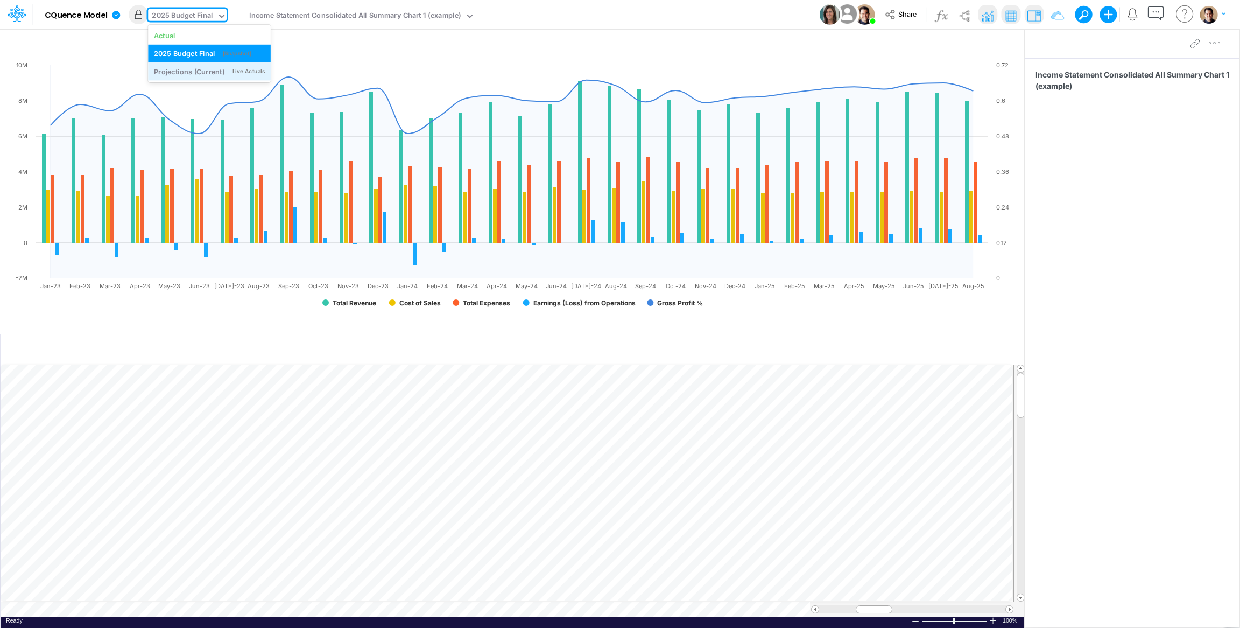
click at [198, 68] on div "Projections (Current)" at bounding box center [189, 71] width 71 height 10
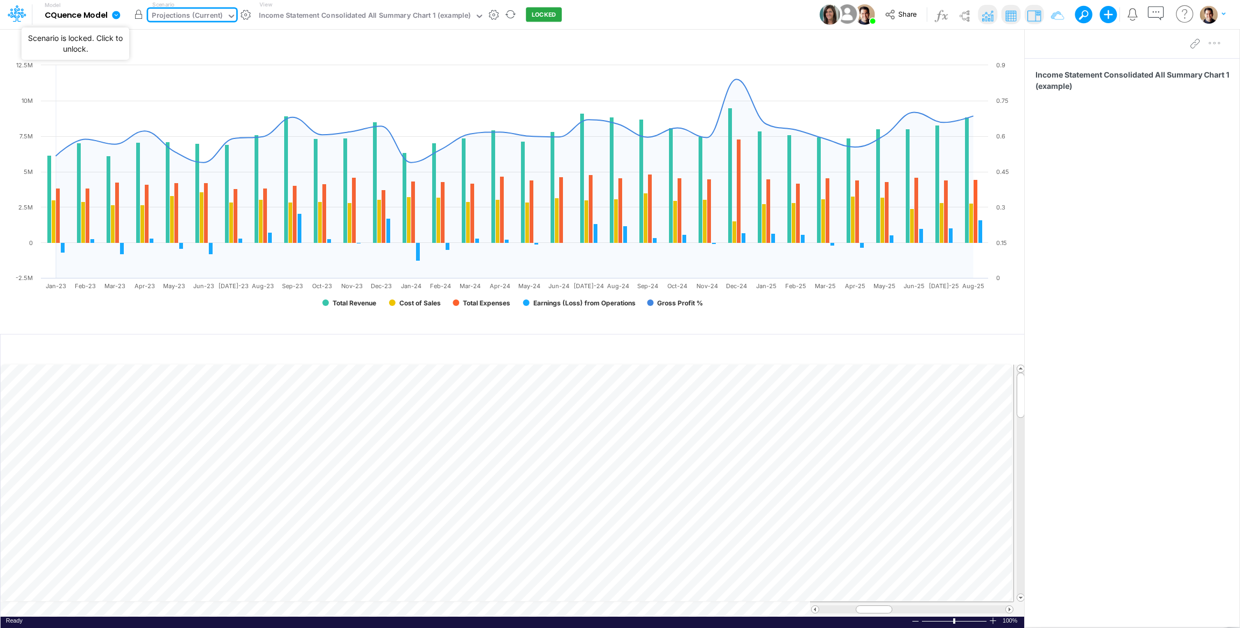
click at [136, 11] on button "button" at bounding box center [138, 14] width 19 height 19
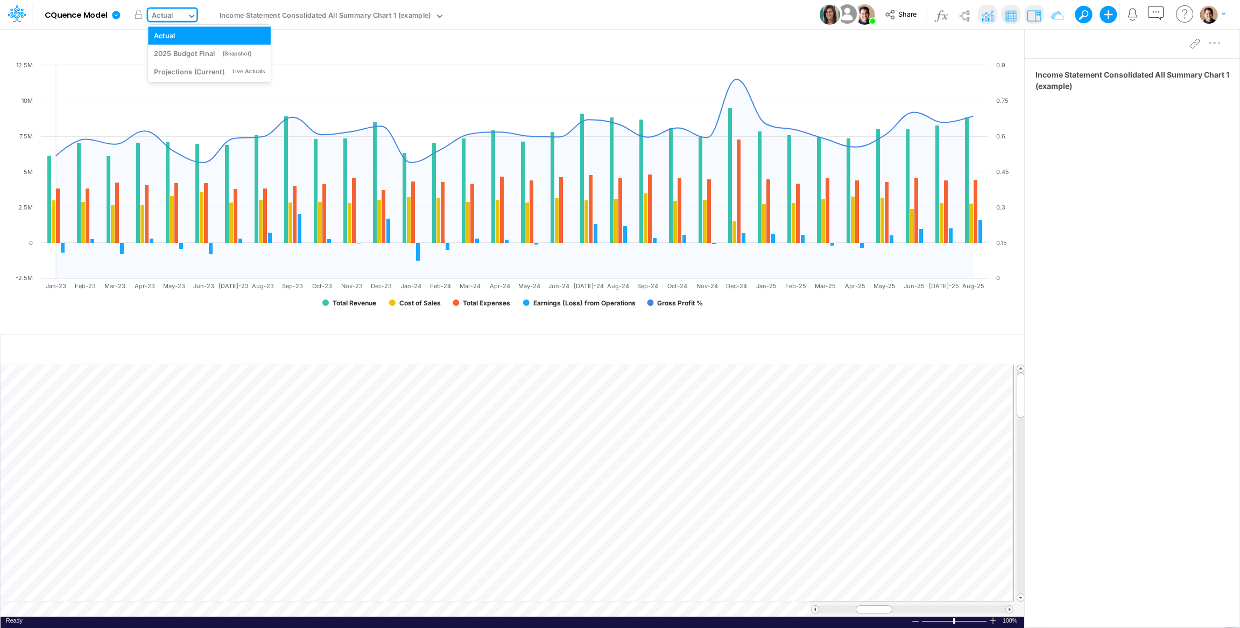
click at [172, 14] on div "Actual" at bounding box center [163, 16] width 22 height 12
click at [889, 6] on button "Share" at bounding box center [902, 14] width 45 height 17
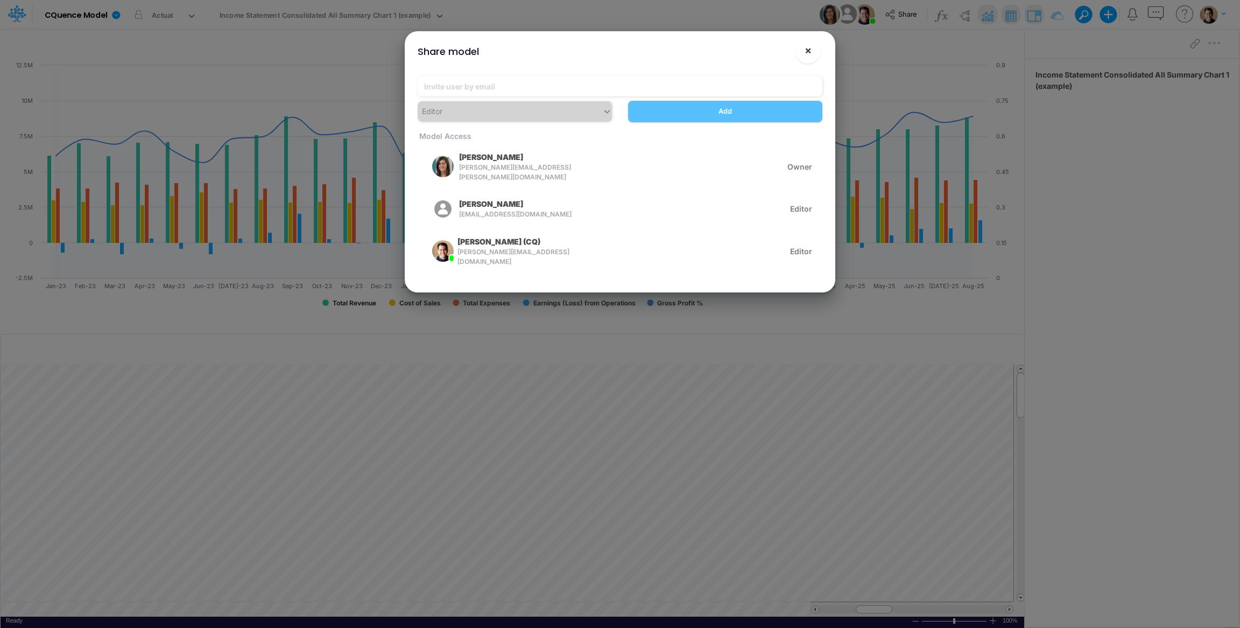
click at [812, 48] on button "×" at bounding box center [808, 51] width 26 height 26
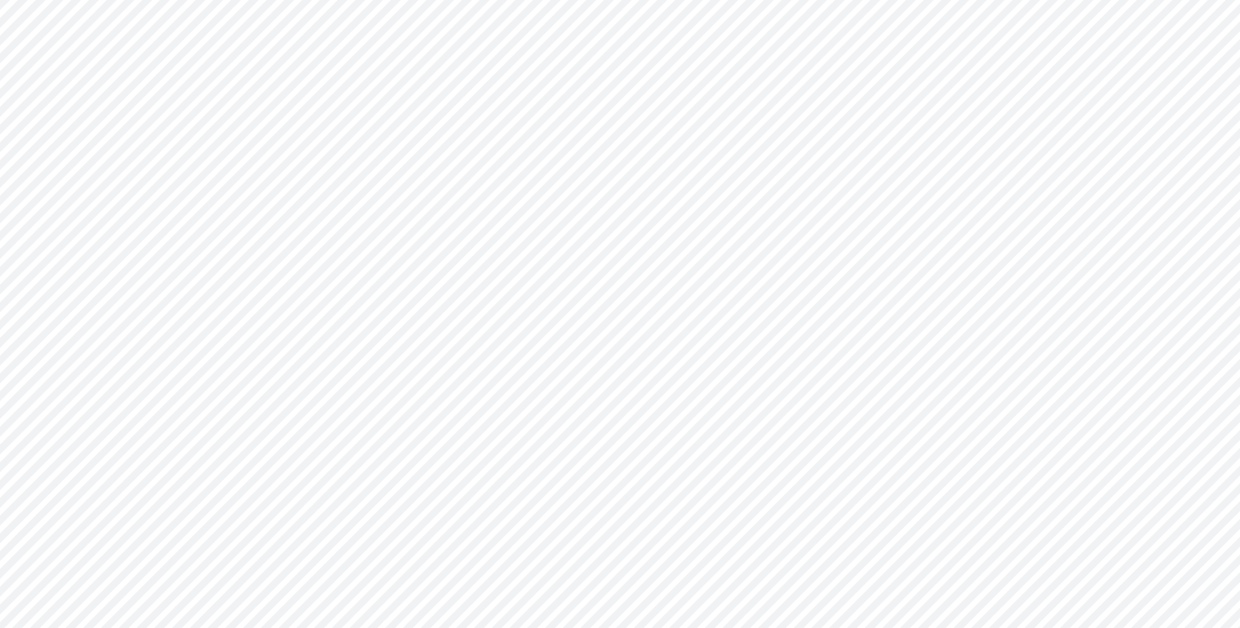
type input "Consolidated All by Month"
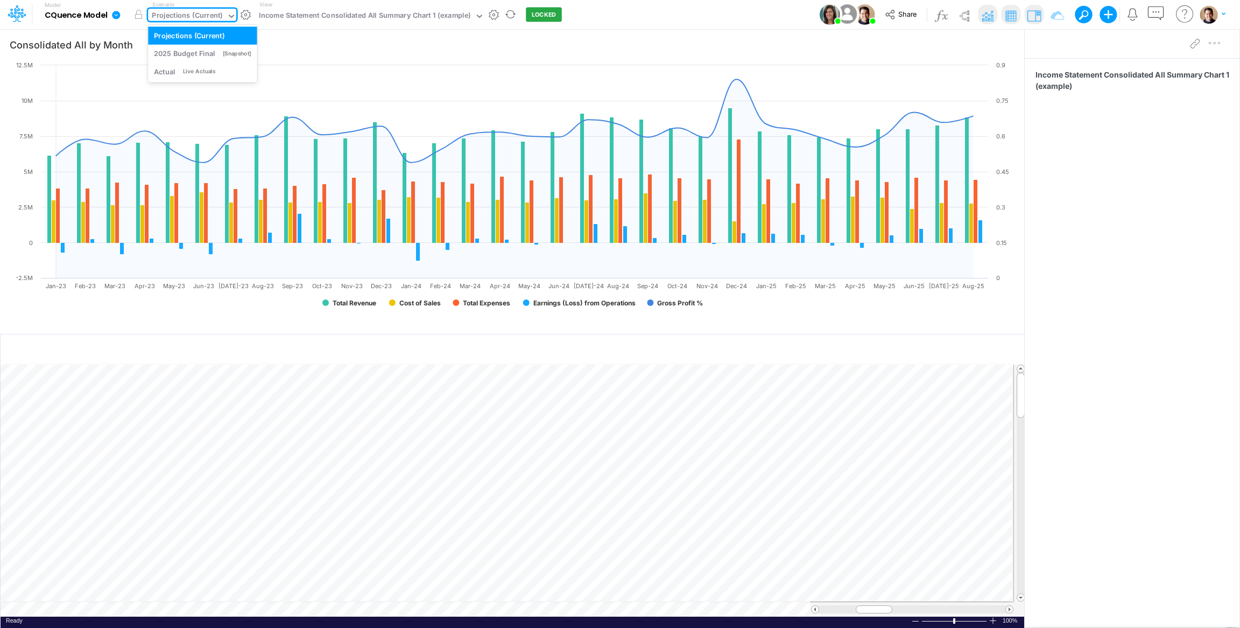
click at [192, 15] on div "Projections (Current)" at bounding box center [187, 16] width 71 height 12
click at [189, 9] on div "Projections (Current)" at bounding box center [187, 17] width 79 height 16
